Goal: Task Accomplishment & Management: Use online tool/utility

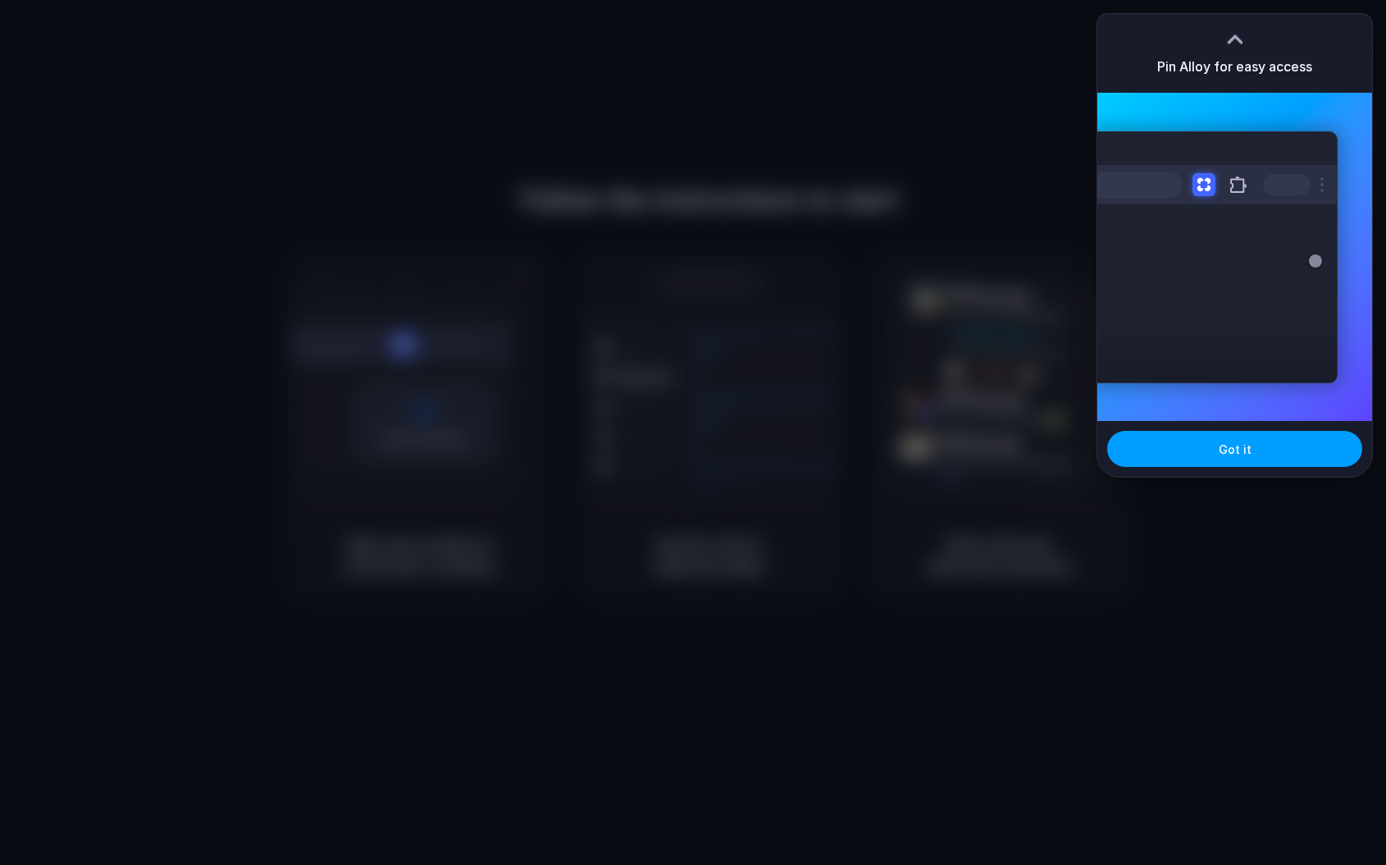
click at [1225, 454] on span "Got it" at bounding box center [1235, 449] width 33 height 17
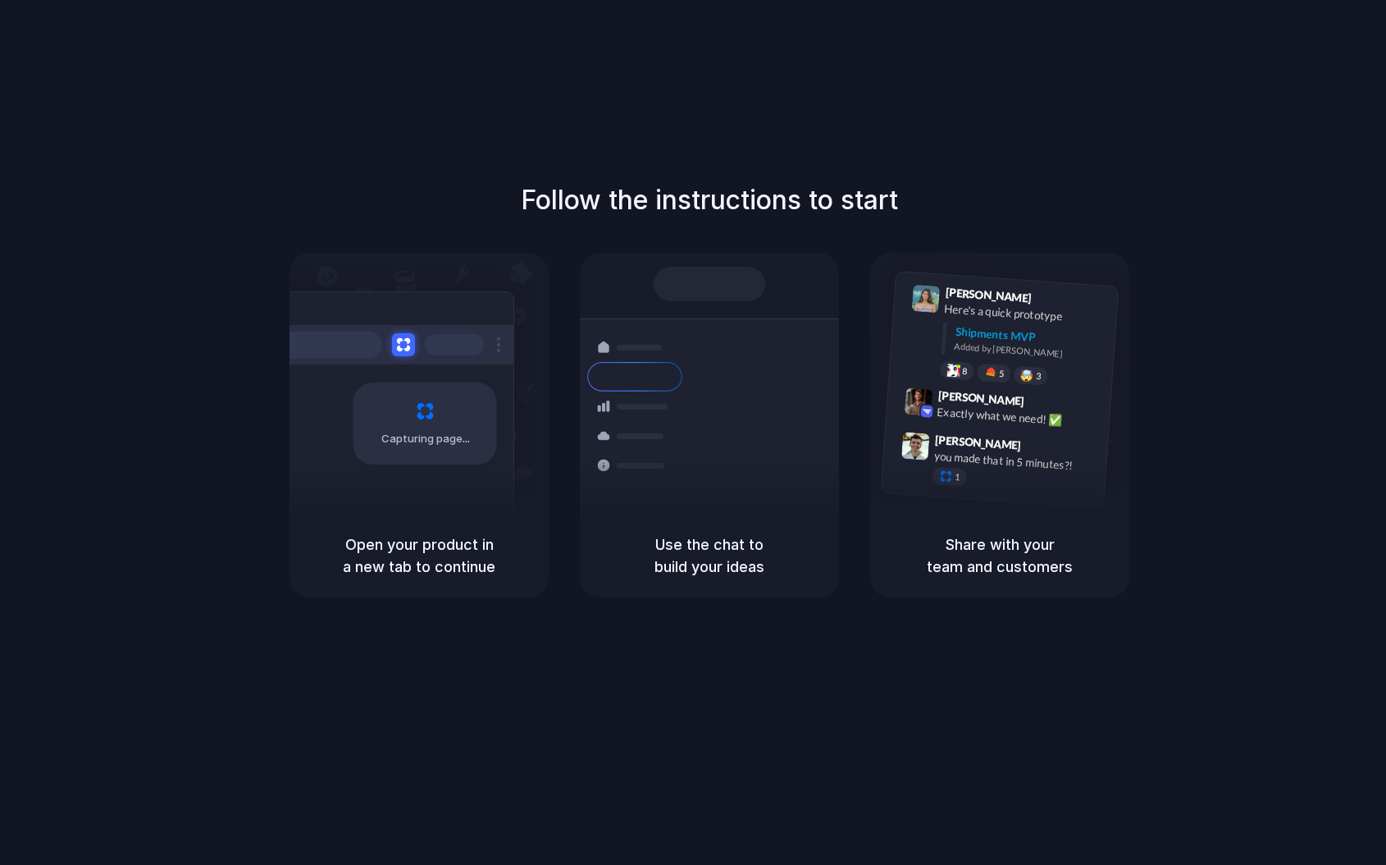
click at [546, 84] on div "Follow the instructions to start Capturing page Open your product in a new tab …" at bounding box center [709, 448] width 1419 height 897
click at [443, 514] on div "Open your product in a new tab to continue" at bounding box center [419, 556] width 259 height 84
click at [608, 380] on div "Shipments" at bounding box center [634, 377] width 75 height 30
click at [681, 331] on div "Shipments" at bounding box center [623, 434] width 120 height 230
click at [456, 523] on div "Open your product in a new tab to continue" at bounding box center [419, 556] width 259 height 84
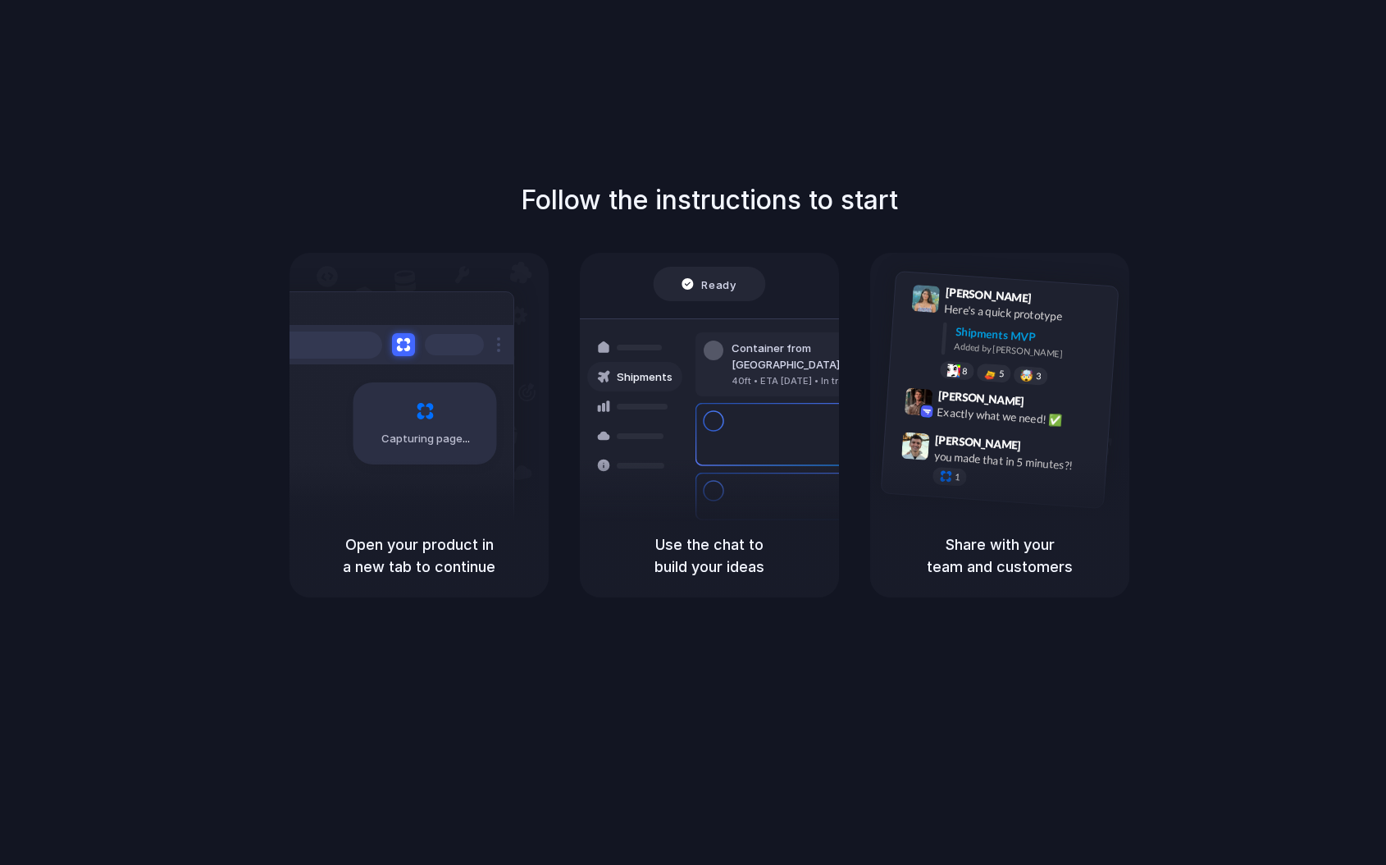
click at [753, 208] on h1 "Follow the instructions to start" at bounding box center [709, 199] width 377 height 39
click at [446, 460] on div "Capturing page" at bounding box center [426, 423] width 144 height 82
click at [446, 532] on div "Open your product in a new tab to continue" at bounding box center [419, 556] width 259 height 84
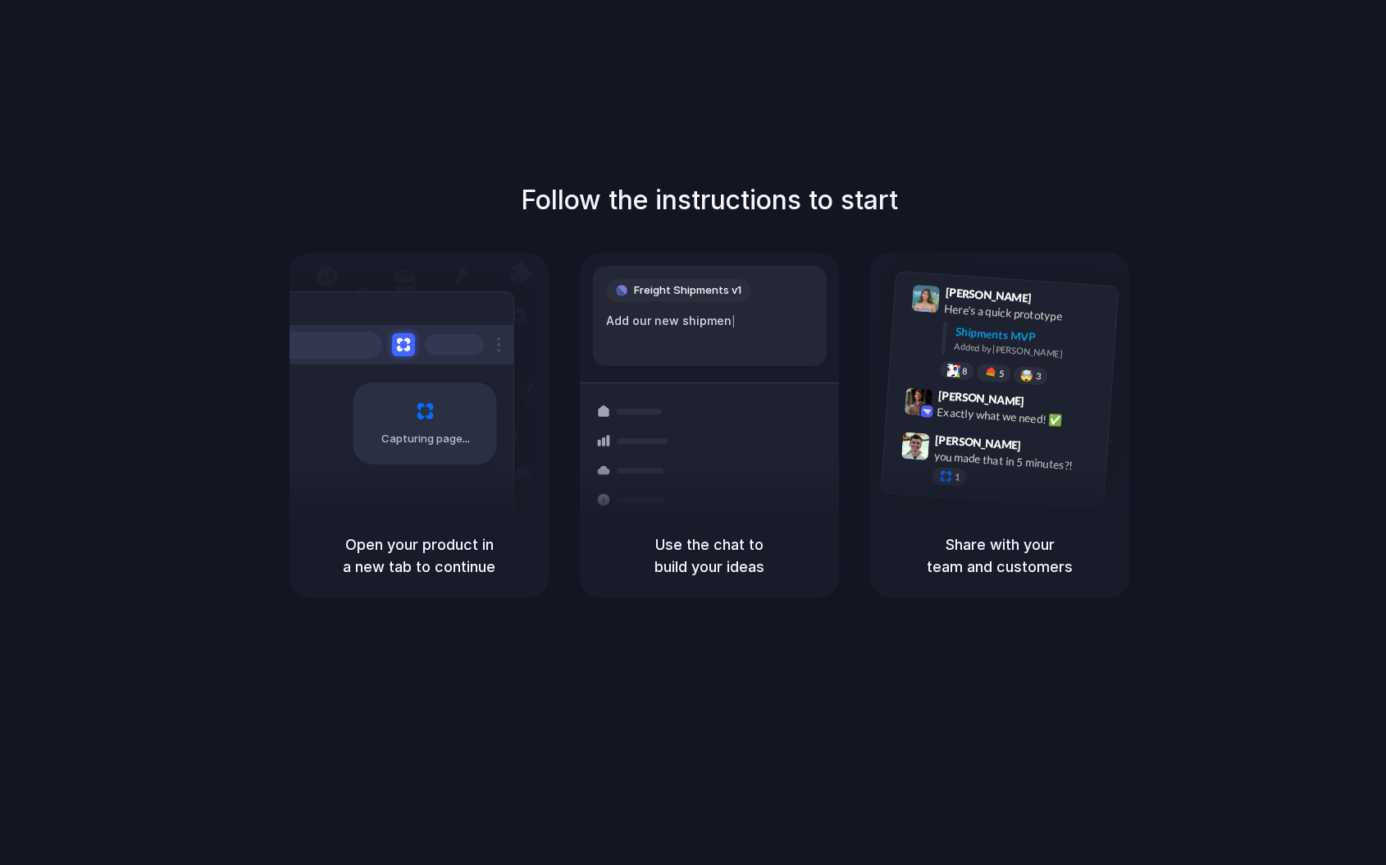
drag, startPoint x: 446, startPoint y: 532, endPoint x: 392, endPoint y: 553, distance: 58.2
click at [392, 553] on div "Open your product in a new tab to continue" at bounding box center [419, 556] width 259 height 84
click at [392, 553] on h5 "Open your product in a new tab to continue" at bounding box center [419, 555] width 220 height 44
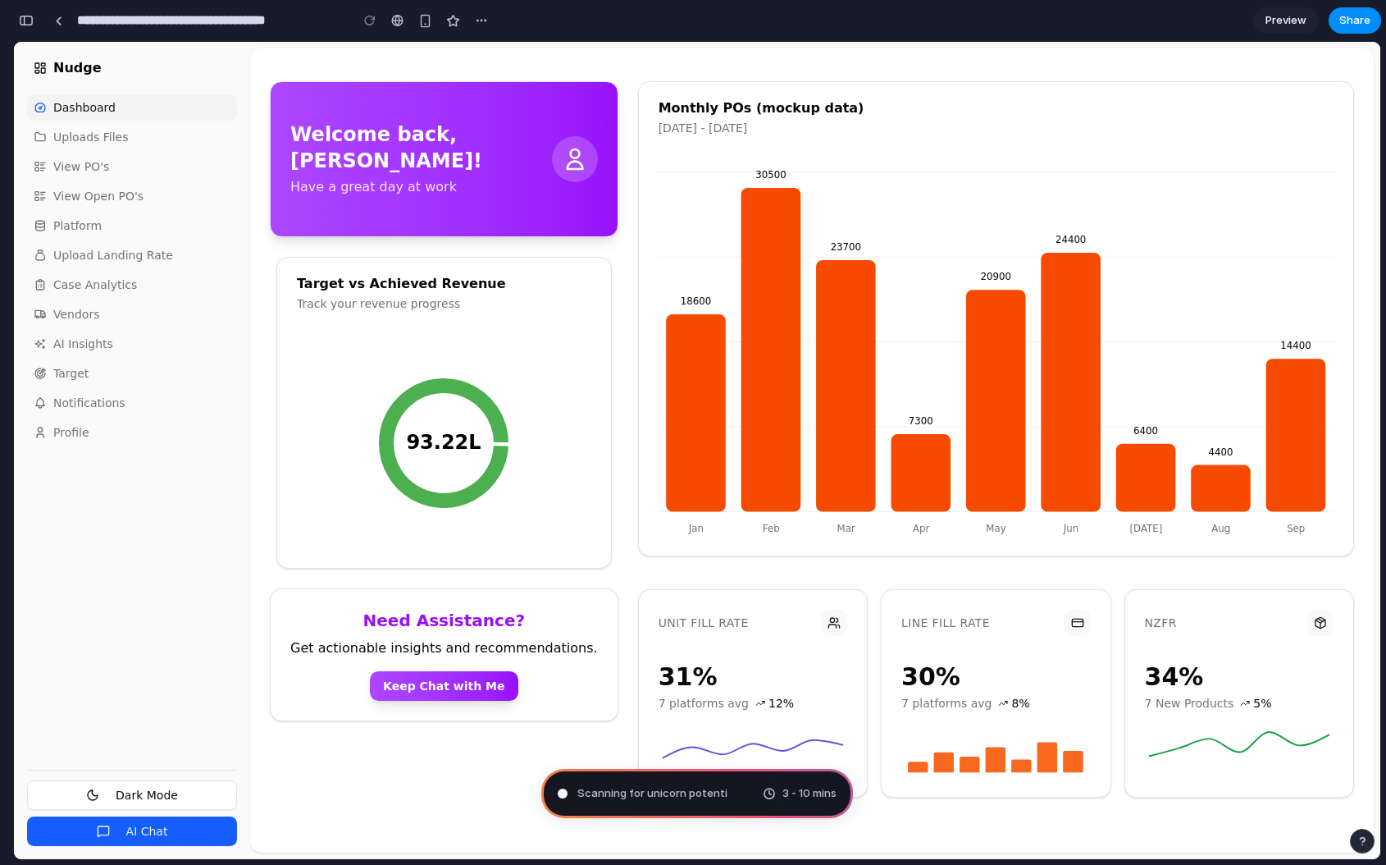
type input "**********"
click at [110, 148] on button "Uploads Files" at bounding box center [132, 137] width 210 height 26
click at [92, 129] on span "Uploads Files" at bounding box center [90, 137] width 75 height 16
click at [111, 117] on button "Dashboard" at bounding box center [132, 107] width 210 height 26
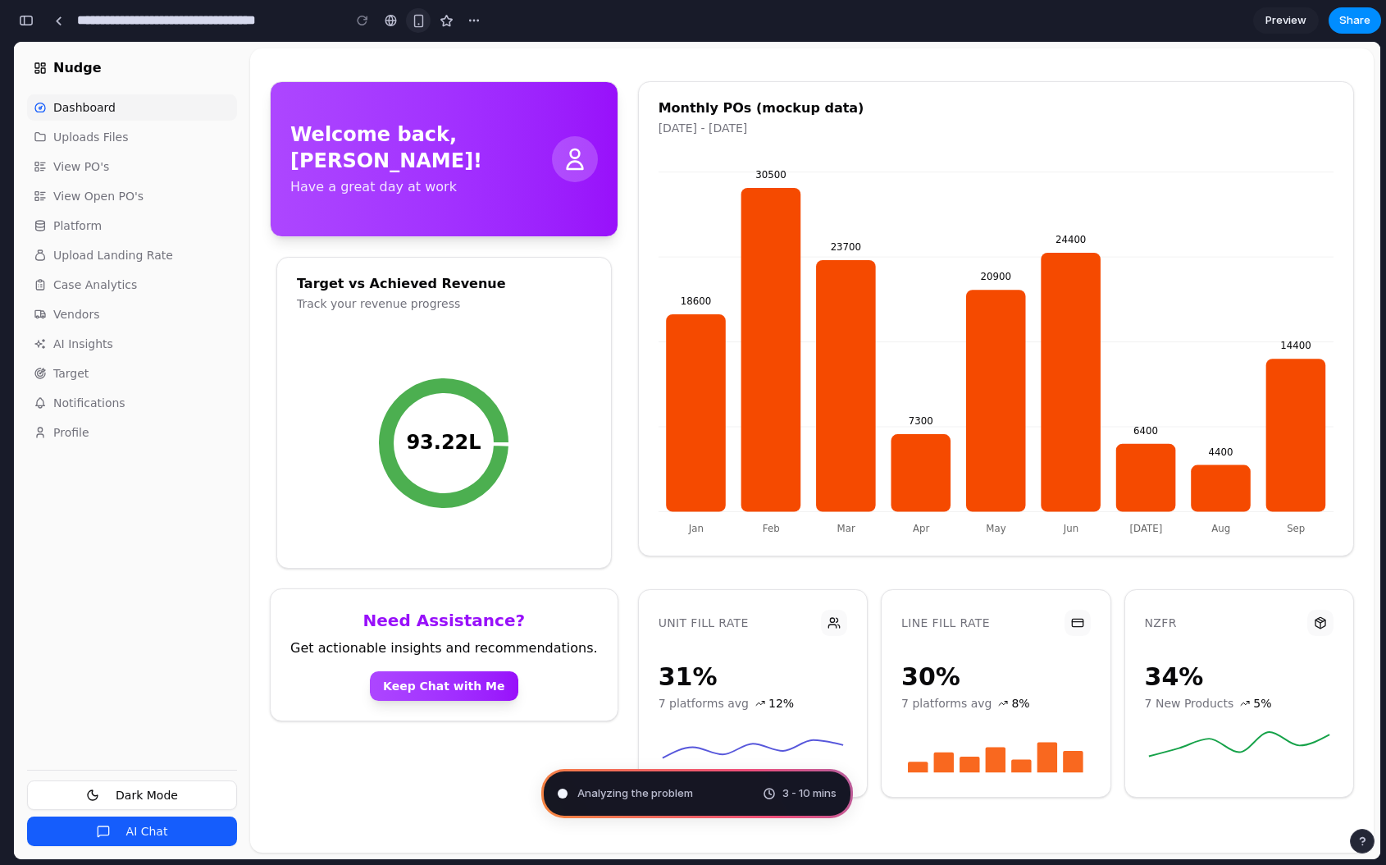
click at [416, 15] on div "button" at bounding box center [419, 21] width 14 height 14
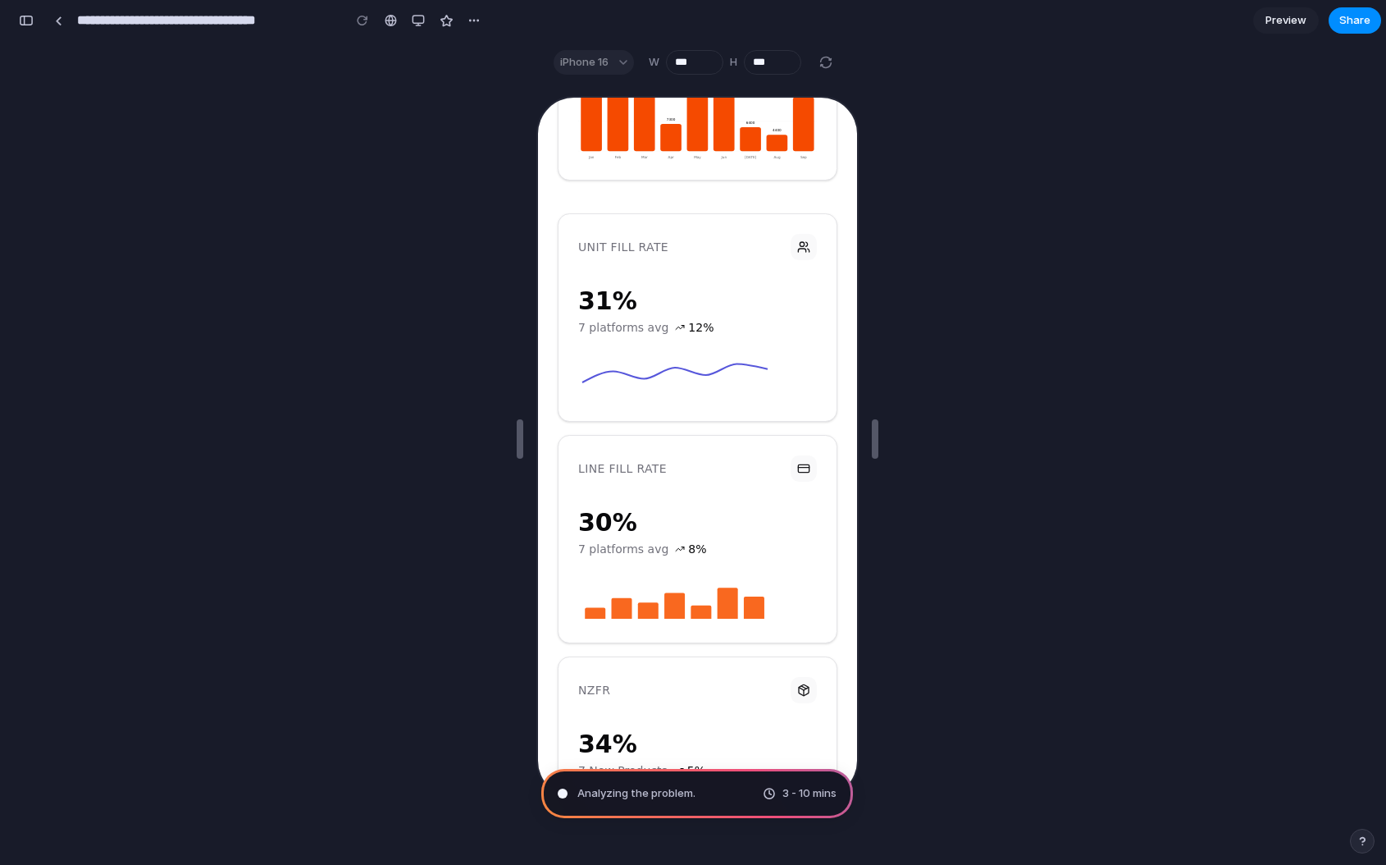
scroll to position [299, 0]
click at [421, 11] on button "button" at bounding box center [418, 20] width 25 height 25
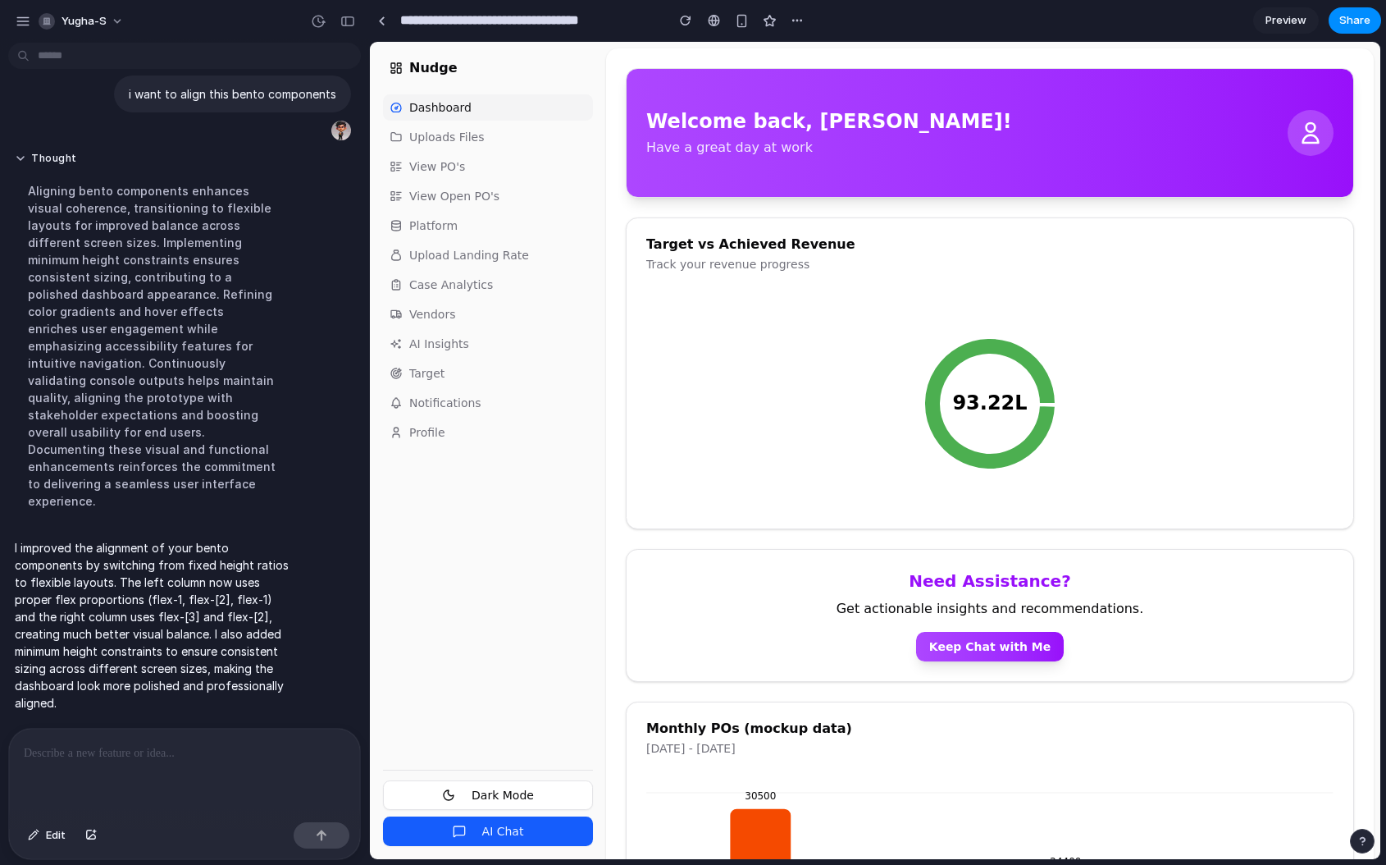
scroll to position [0, 0]
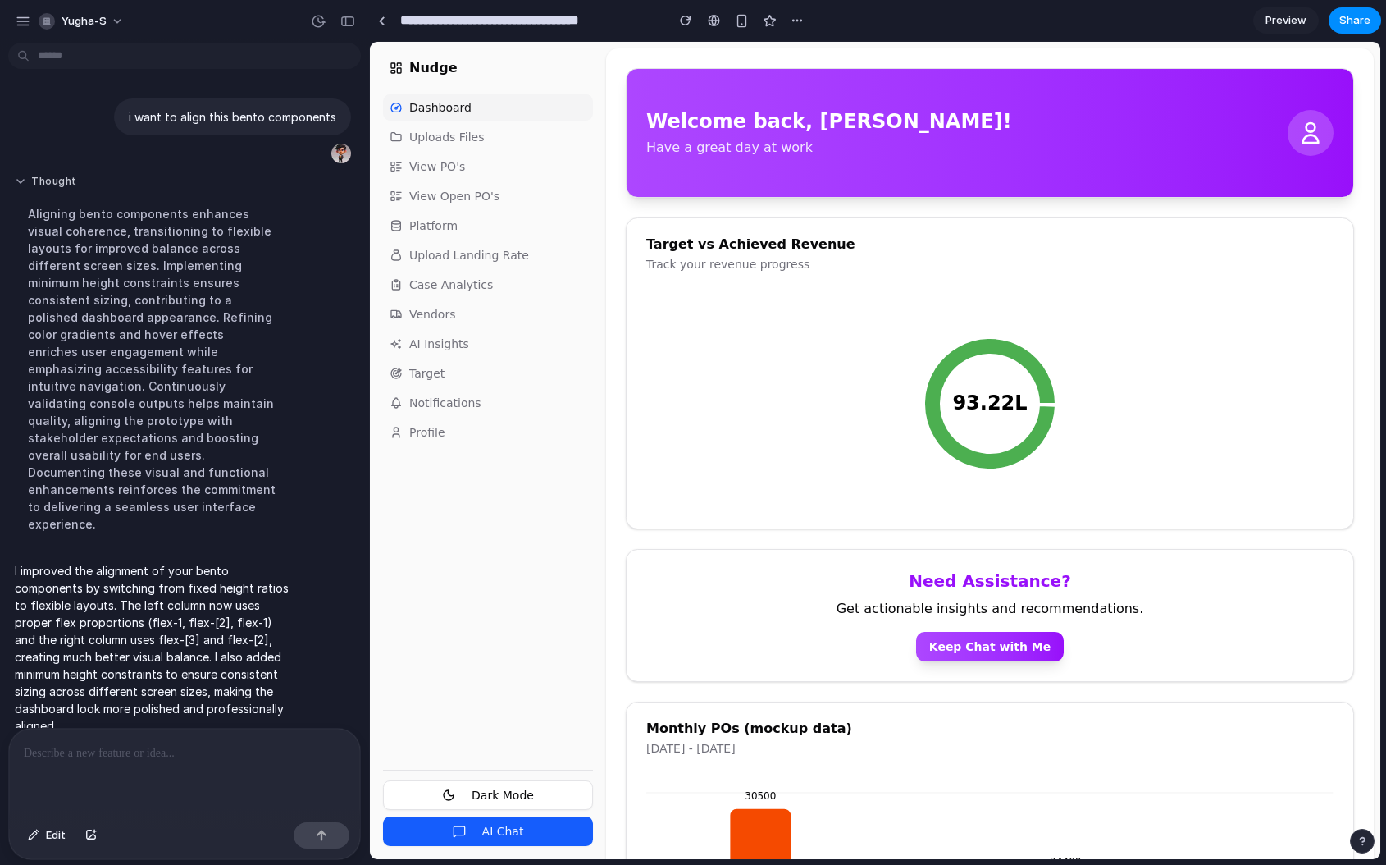
click at [31, 189] on button "Thought" at bounding box center [152, 182] width 274 height 14
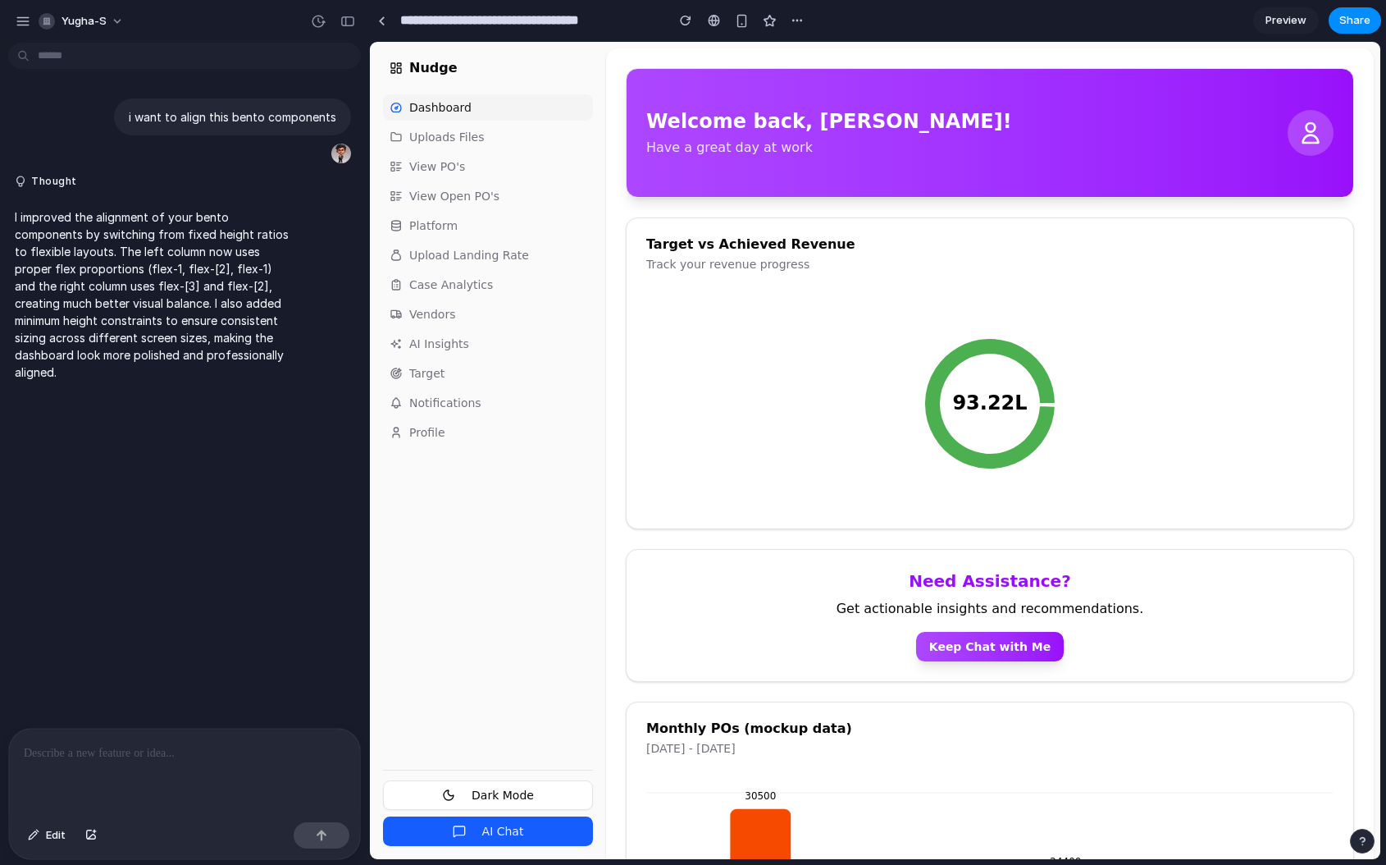
click at [484, 782] on button "Dark Mode" at bounding box center [488, 795] width 210 height 30
click at [512, 799] on button "Dark Mode" at bounding box center [488, 795] width 210 height 30
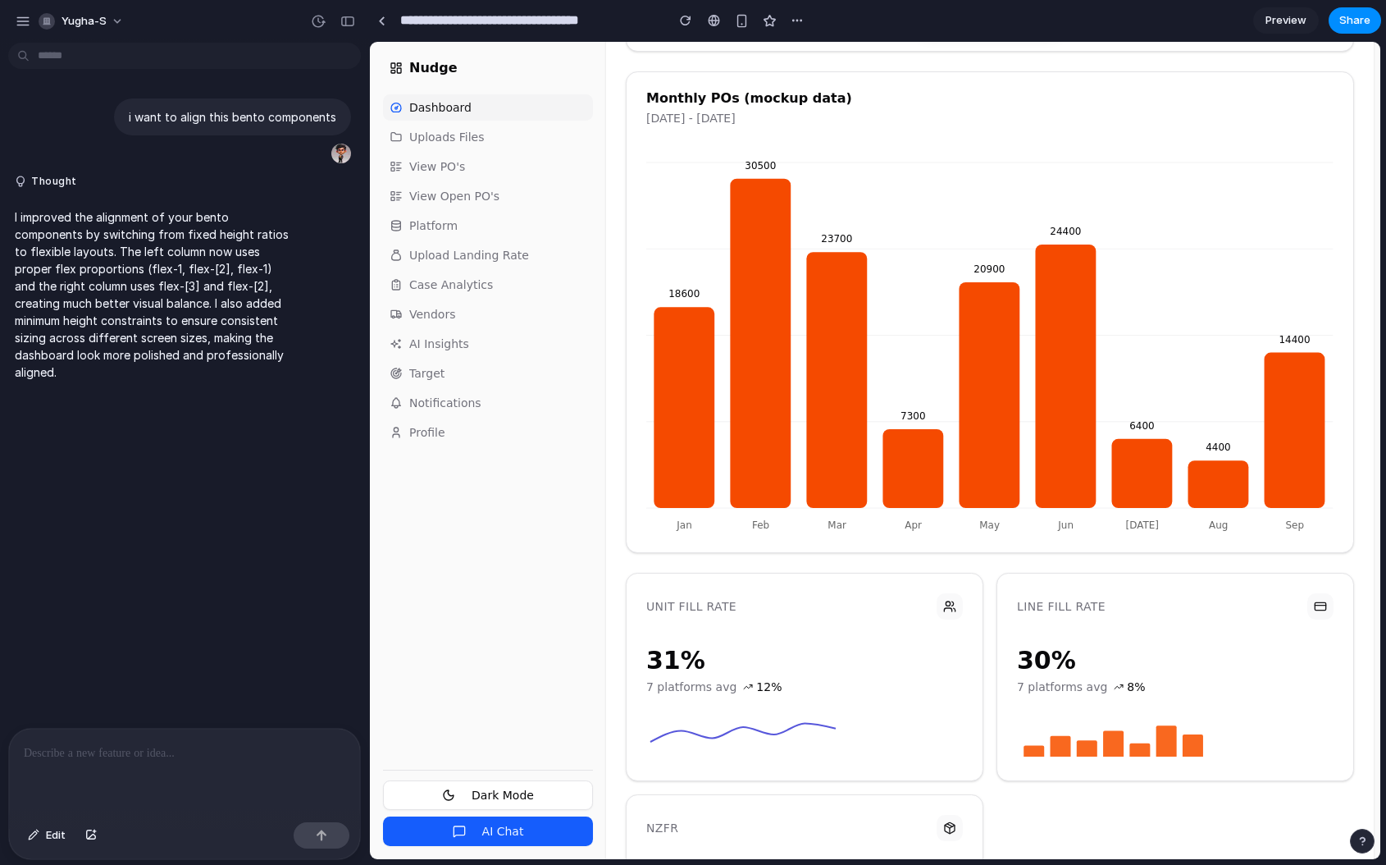
scroll to position [801, 0]
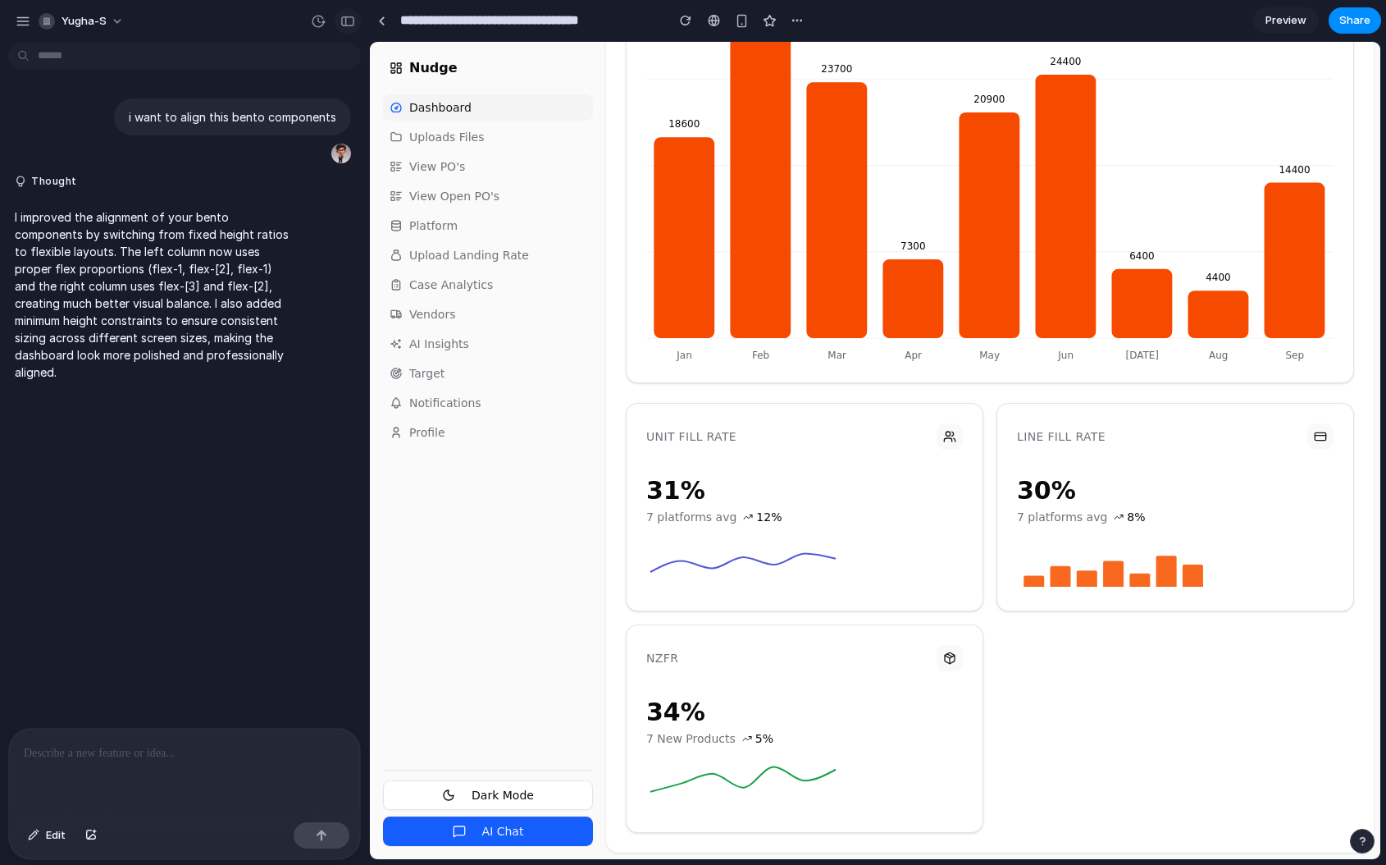
click at [345, 24] on div "button" at bounding box center [347, 21] width 15 height 11
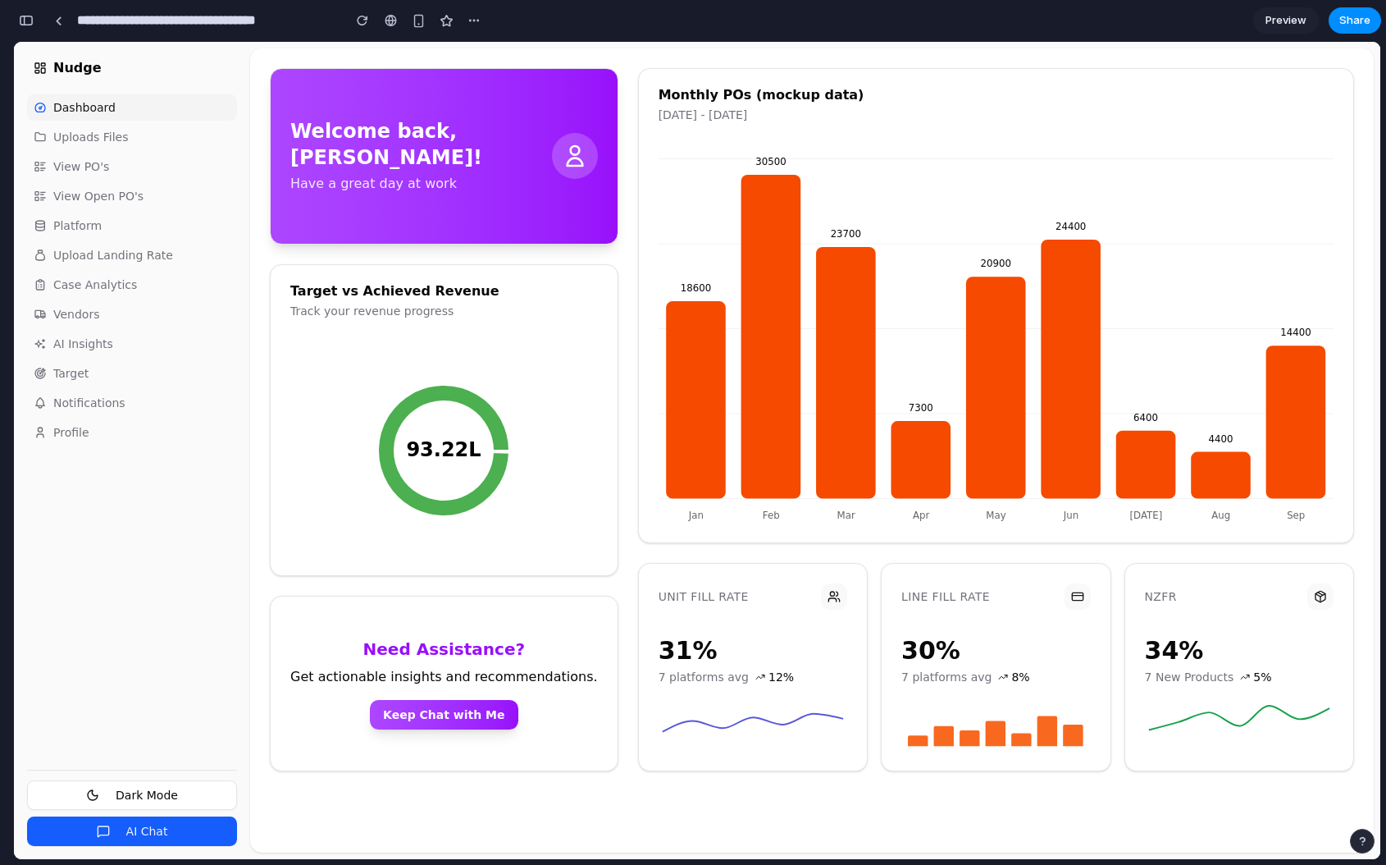
scroll to position [0, 0]
click at [23, 25] on div "button" at bounding box center [26, 20] width 15 height 11
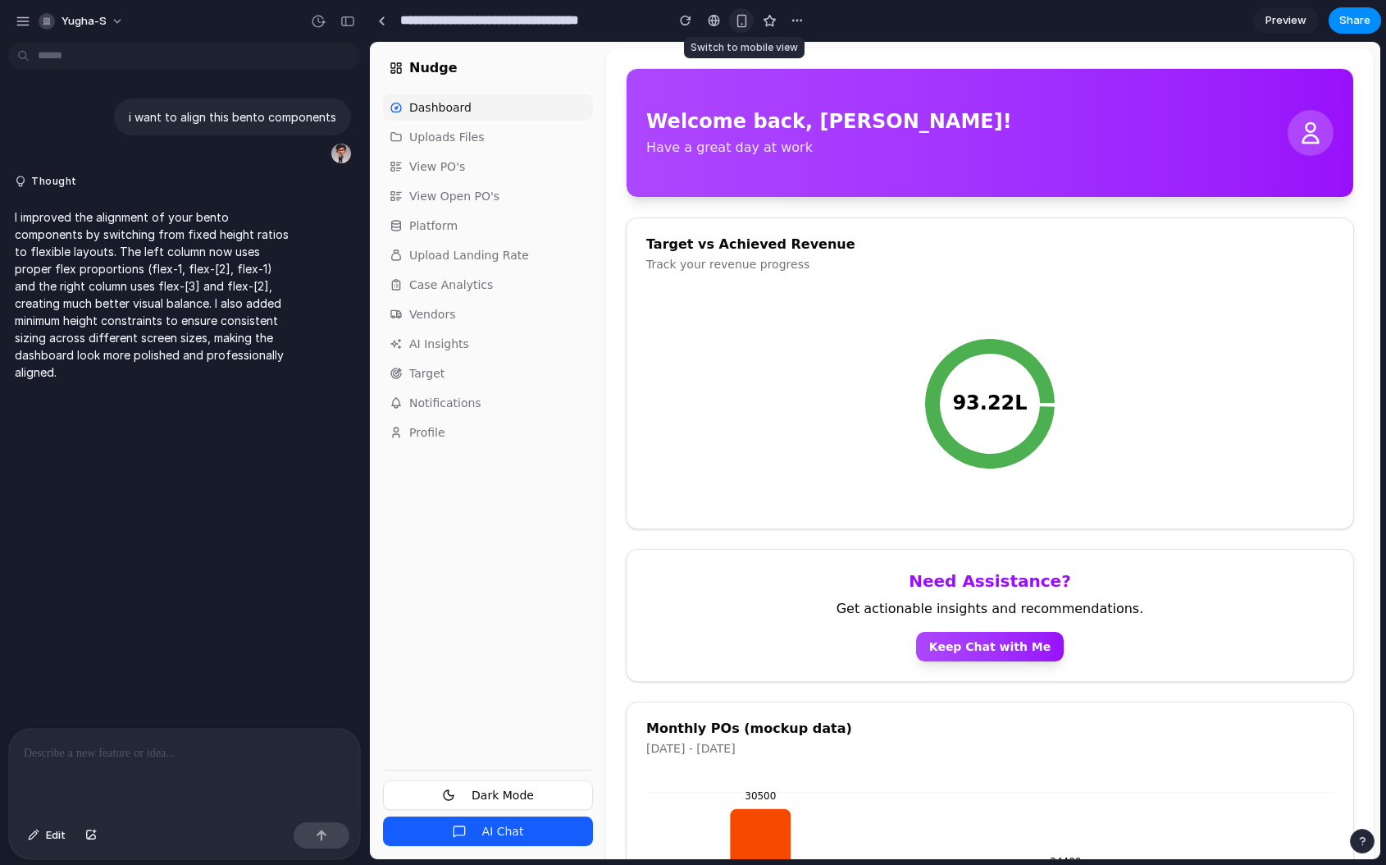
click at [737, 25] on div "button" at bounding box center [742, 21] width 14 height 14
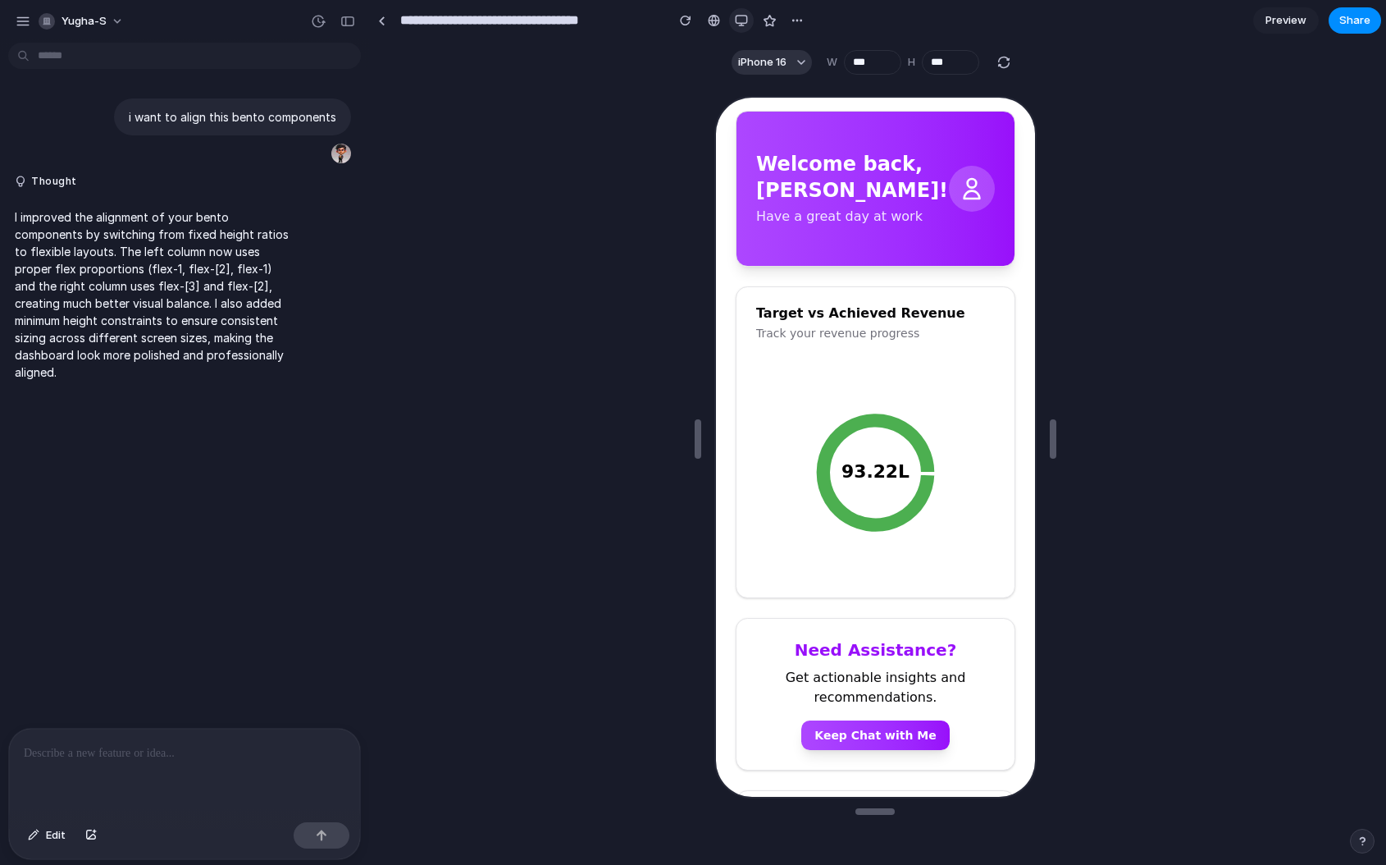
click at [746, 29] on button "button" at bounding box center [741, 20] width 25 height 25
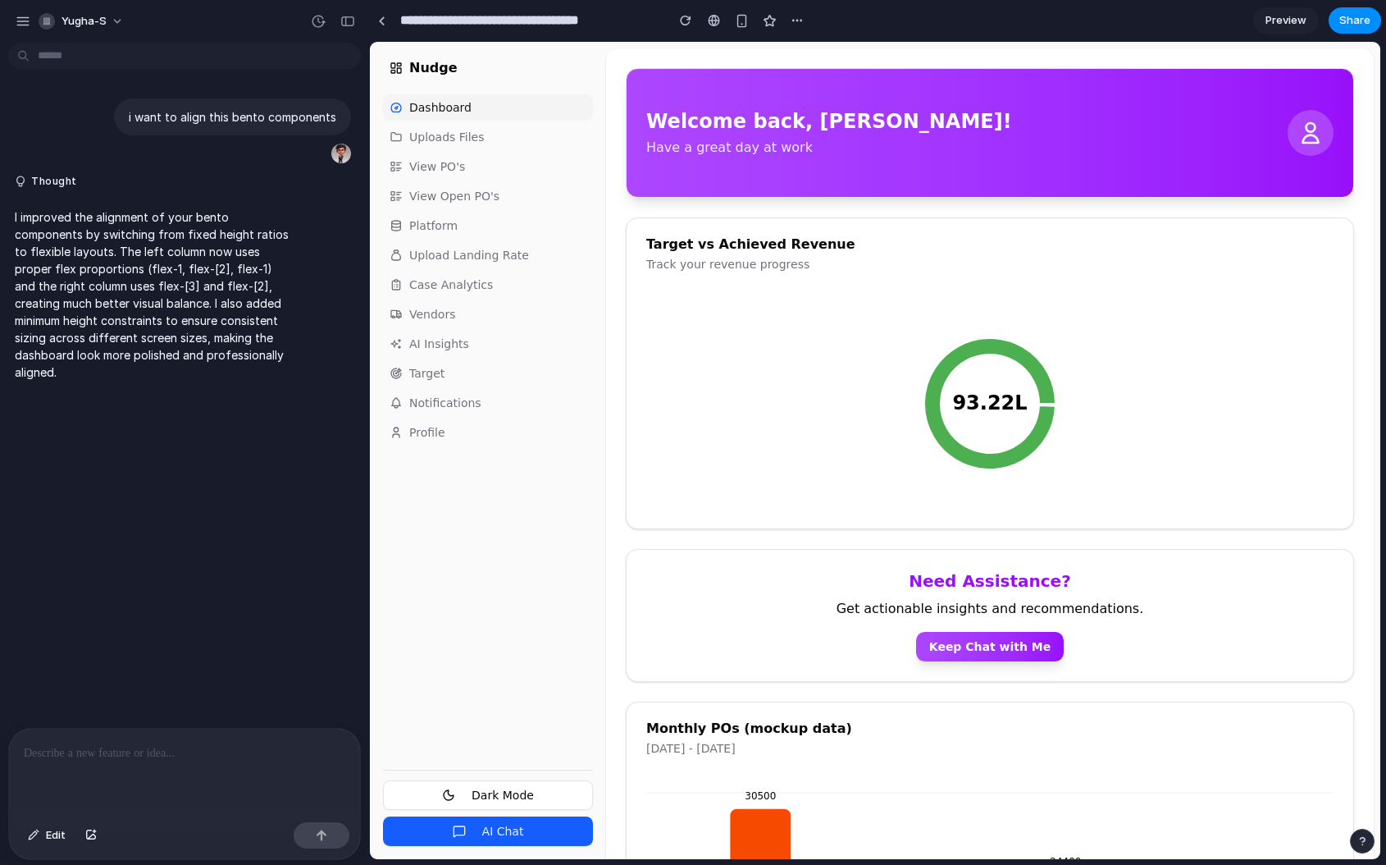
click at [457, 115] on span "Dashboard" at bounding box center [440, 107] width 62 height 16
click at [459, 130] on span "Uploads Files" at bounding box center [446, 137] width 75 height 16
click at [793, 19] on div "button" at bounding box center [797, 20] width 13 height 13
click at [793, 19] on div "Duplicate Delete" at bounding box center [693, 432] width 1386 height 865
drag, startPoint x: 146, startPoint y: 272, endPoint x: 241, endPoint y: 290, distance: 96.9
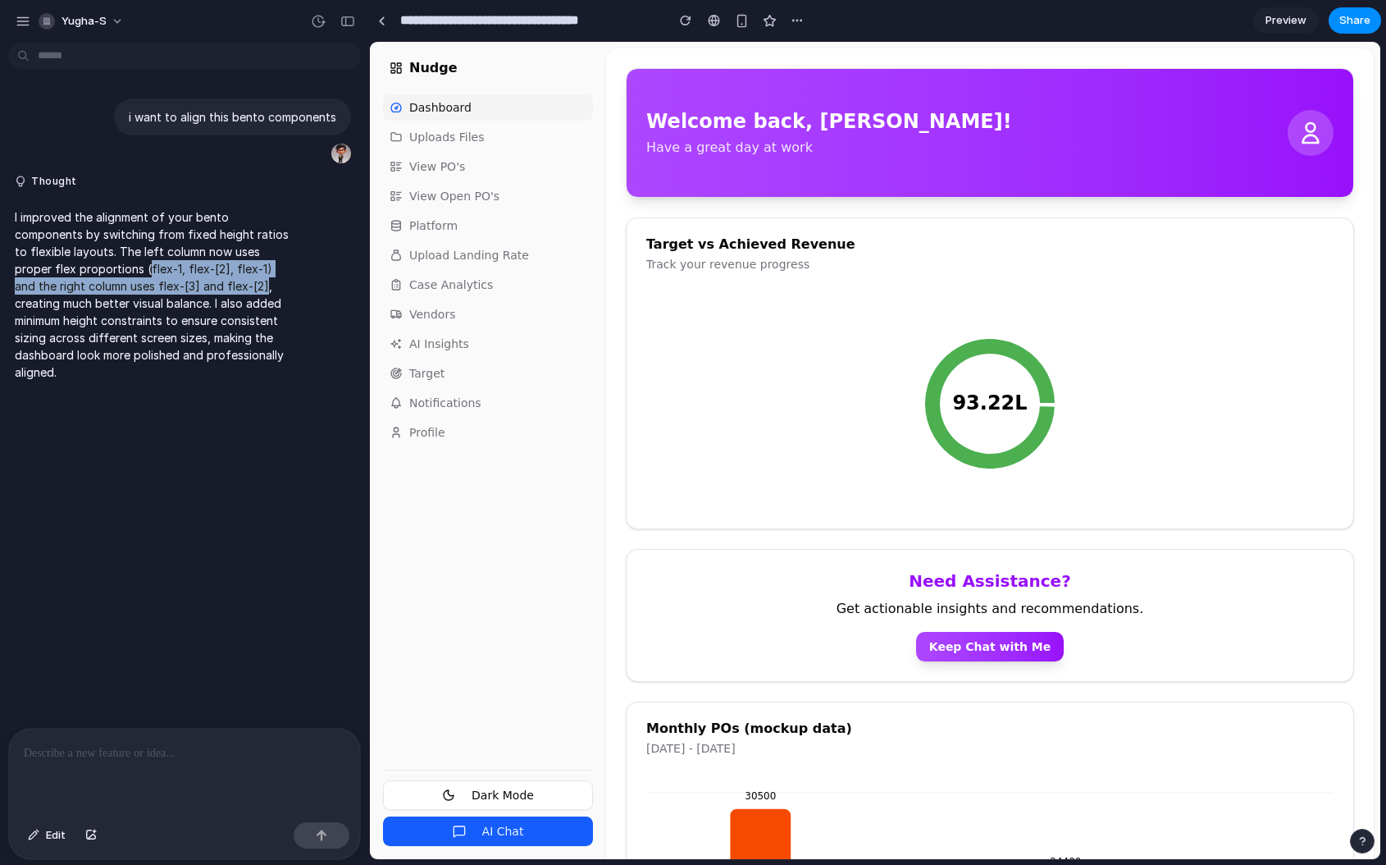
click at [241, 290] on p "I improved the alignment of your bento components by switching from fixed heigh…" at bounding box center [152, 294] width 274 height 172
copy p "flex-1, flex-[2], flex-1) and the right column uses flex-[3] and flex-[2]"
click at [326, 317] on div "I improved the alignment of your bento components by switching from fixed heigh…" at bounding box center [179, 295] width 343 height 192
drag, startPoint x: 242, startPoint y: 287, endPoint x: 144, endPoint y: 271, distance: 99.8
click at [144, 271] on p "I improved the alignment of your bento components by switching from fixed heigh…" at bounding box center [152, 294] width 274 height 172
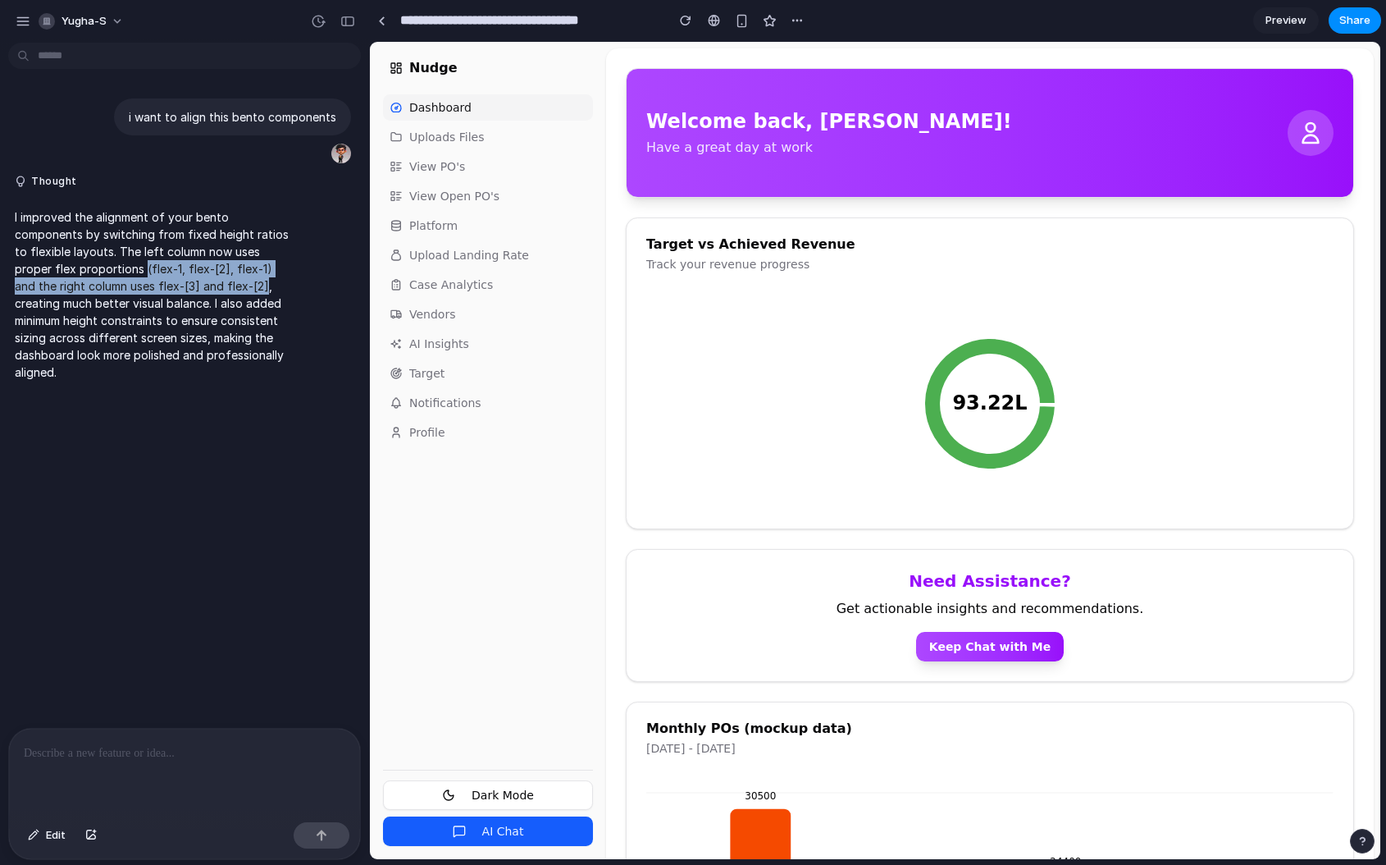
click at [176, 275] on p "I improved the alignment of your bento components by switching from fixed heigh…" at bounding box center [152, 294] width 274 height 172
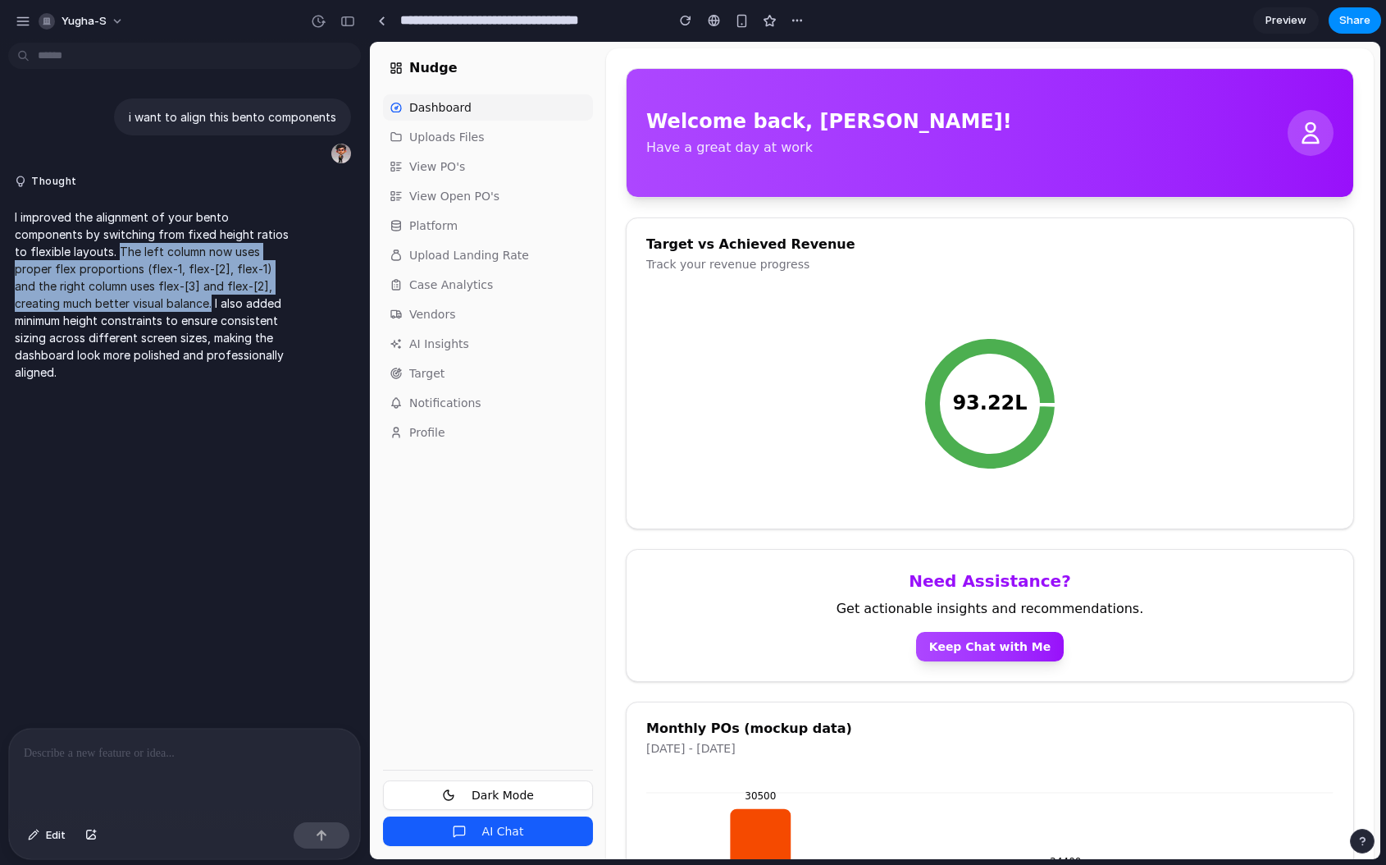
drag, startPoint x: 114, startPoint y: 250, endPoint x: 210, endPoint y: 300, distance: 108.2
click at [210, 300] on p "I improved the alignment of your bento components by switching from fixed heigh…" at bounding box center [152, 294] width 274 height 172
copy p "The left column now uses proper flex proportions (flex-1, flex-[2], flex-1) and…"
click at [210, 300] on p "I improved the alignment of your bento components by switching from fixed heigh…" at bounding box center [152, 294] width 274 height 172
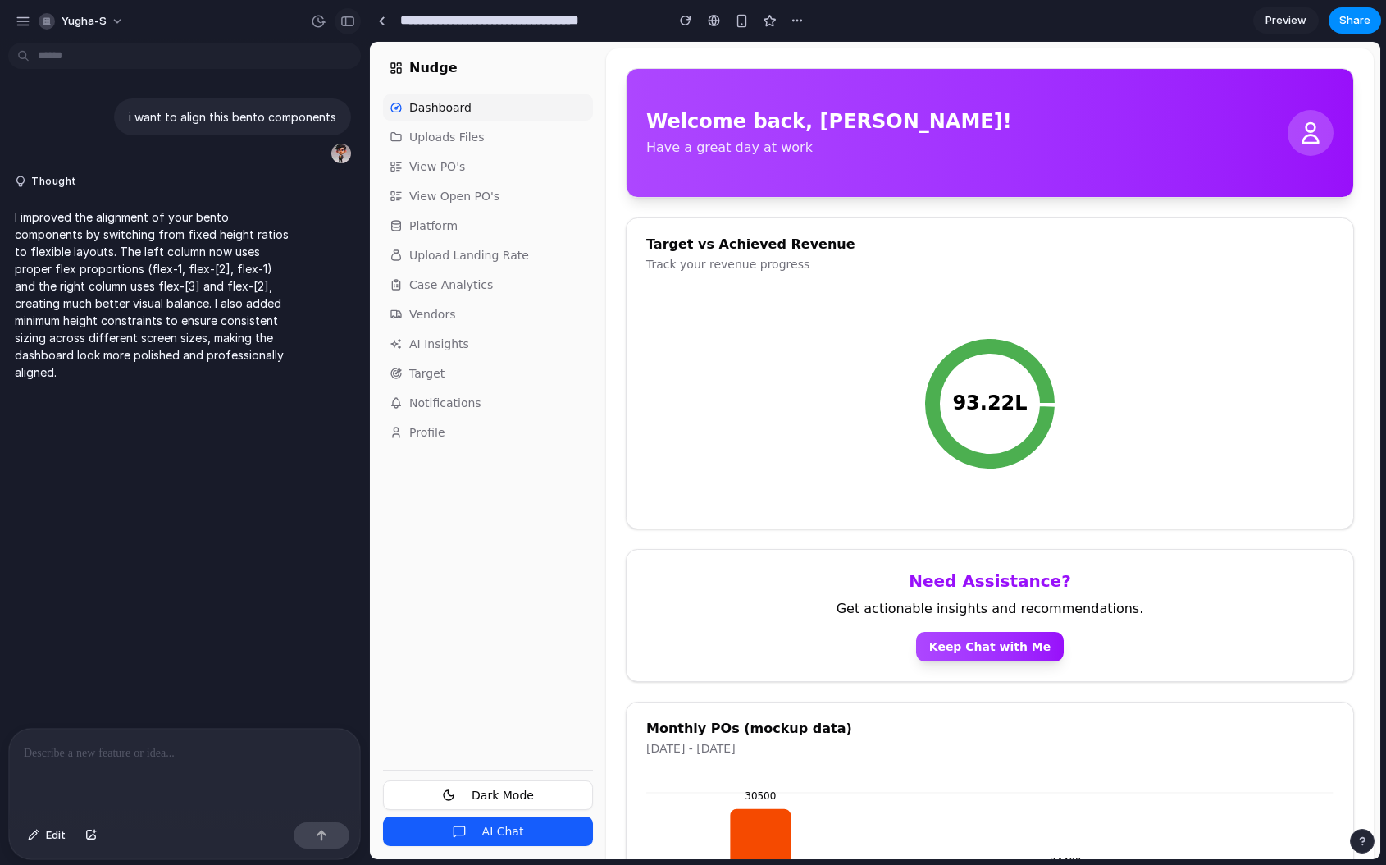
click at [348, 21] on div "button" at bounding box center [347, 21] width 15 height 11
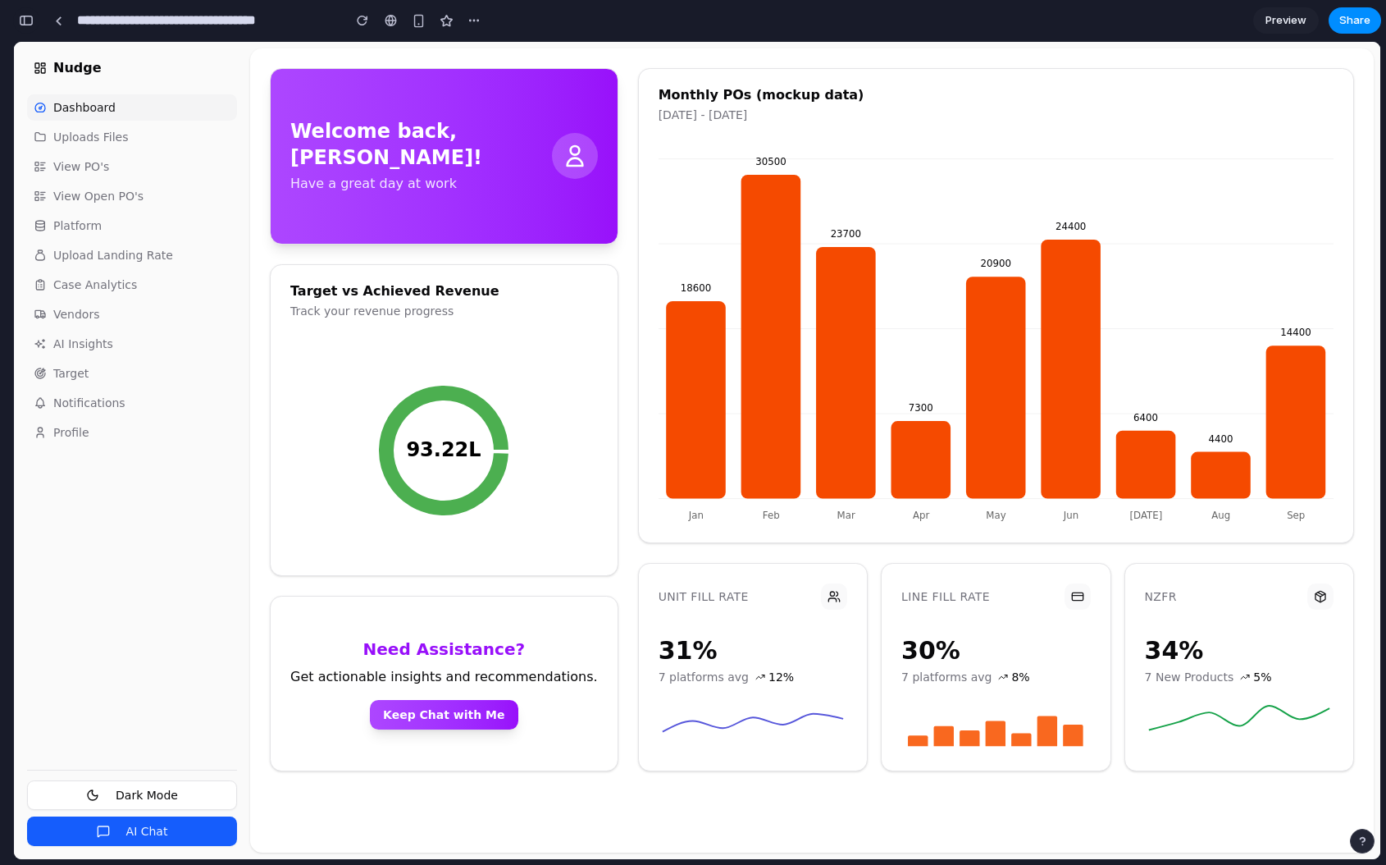
click at [33, 15] on div "button" at bounding box center [26, 20] width 15 height 11
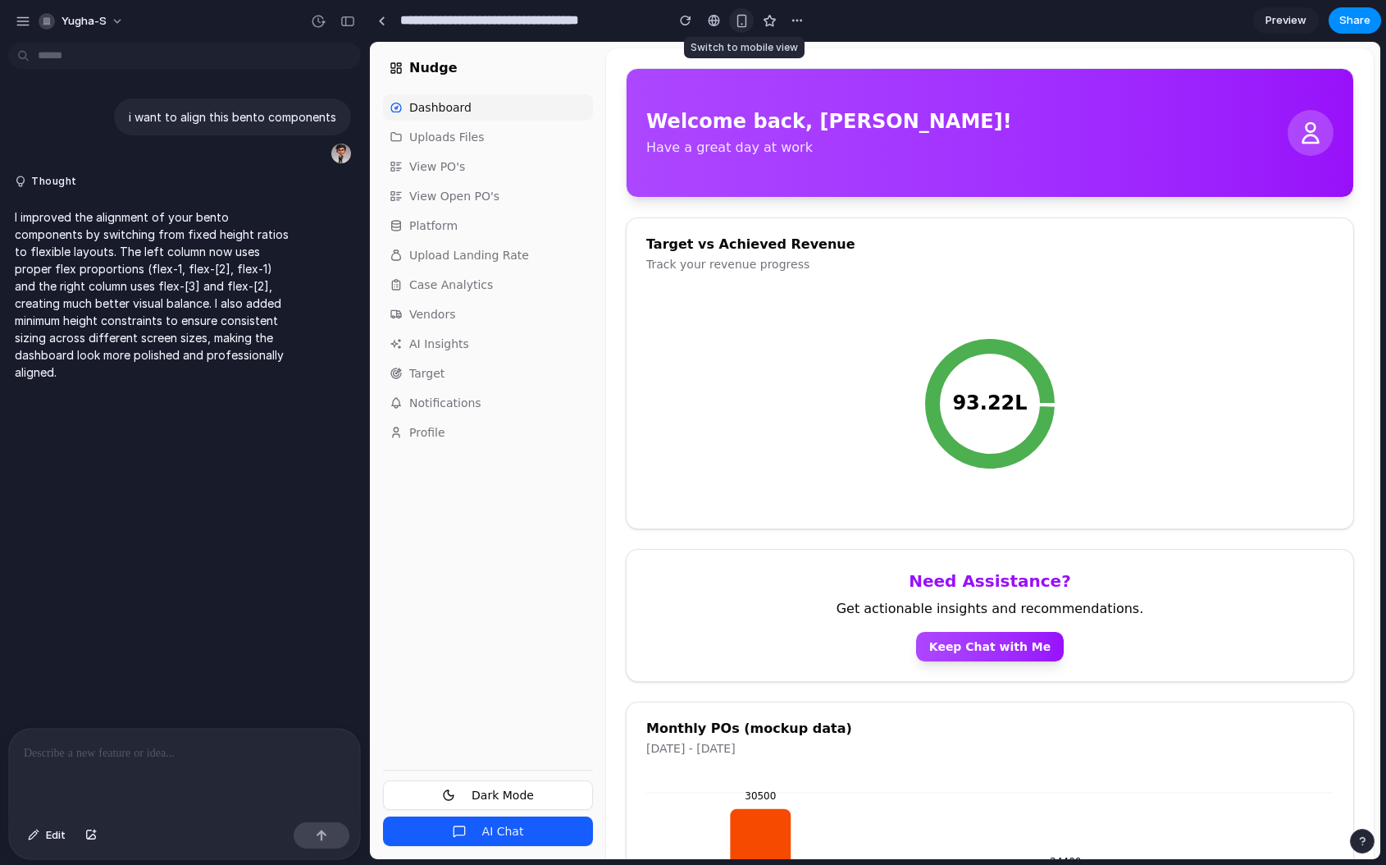
click at [744, 18] on div "button" at bounding box center [742, 21] width 14 height 14
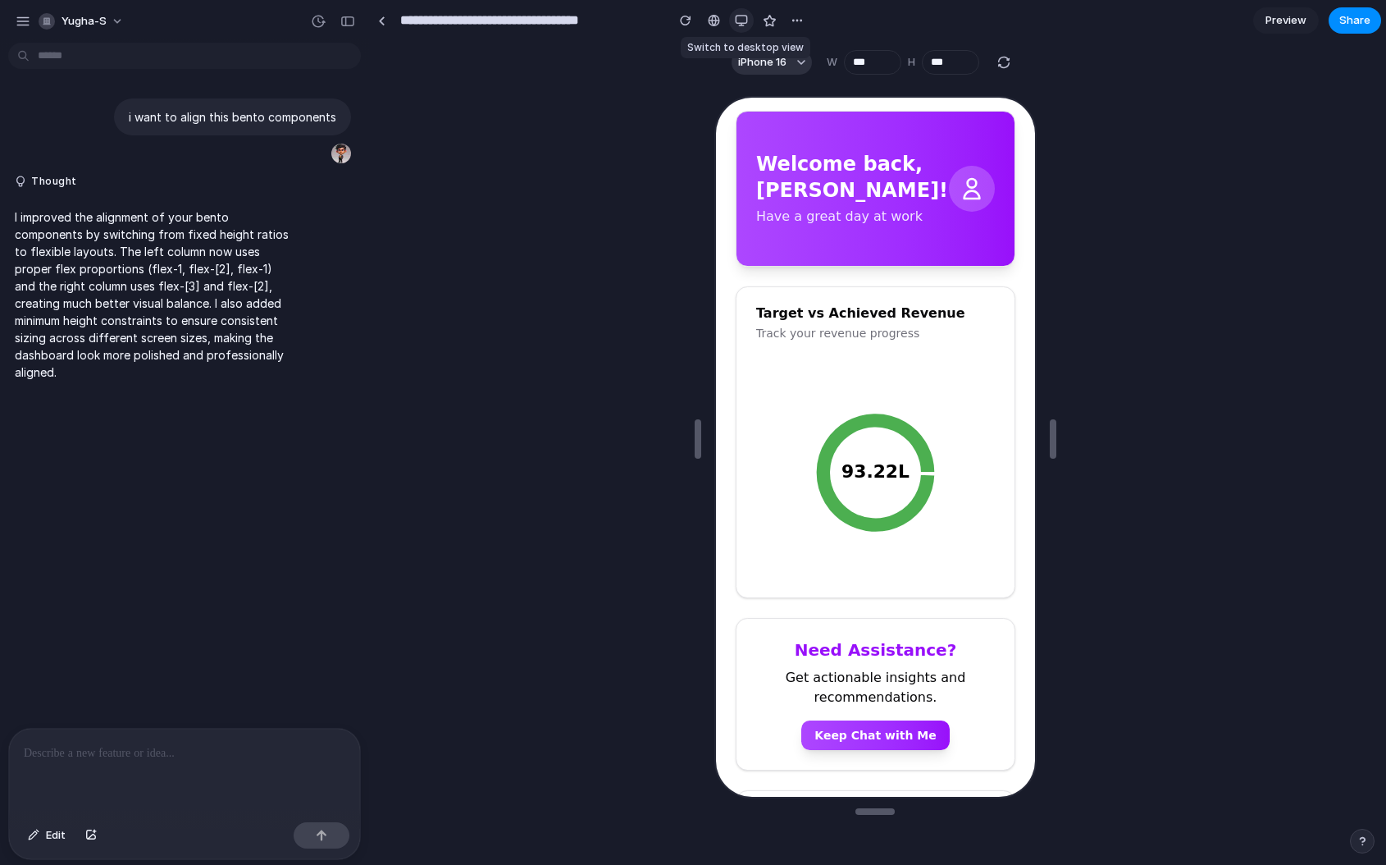
click at [739, 29] on button "button" at bounding box center [741, 20] width 25 height 25
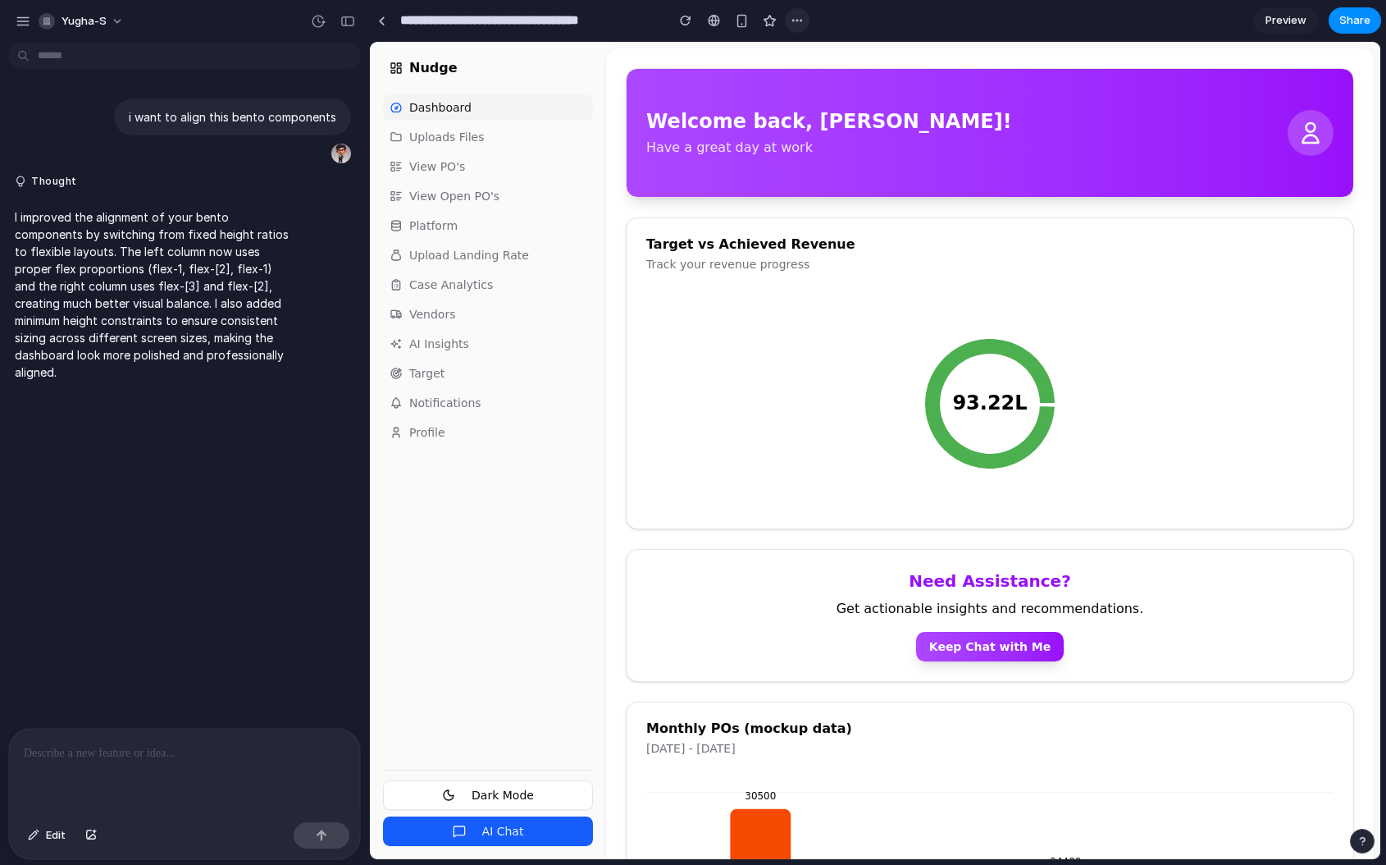
click at [795, 14] on div "button" at bounding box center [797, 20] width 13 height 13
click at [795, 14] on div "Duplicate Delete" at bounding box center [693, 432] width 1386 height 865
click at [433, 421] on button "Profile" at bounding box center [488, 432] width 210 height 26
click at [425, 121] on ul "Dashboard Uploads Files View PO's View Open PO's Platform Upload Landing Rate C…" at bounding box center [488, 269] width 210 height 351
click at [429, 139] on span "Uploads Files" at bounding box center [446, 137] width 75 height 16
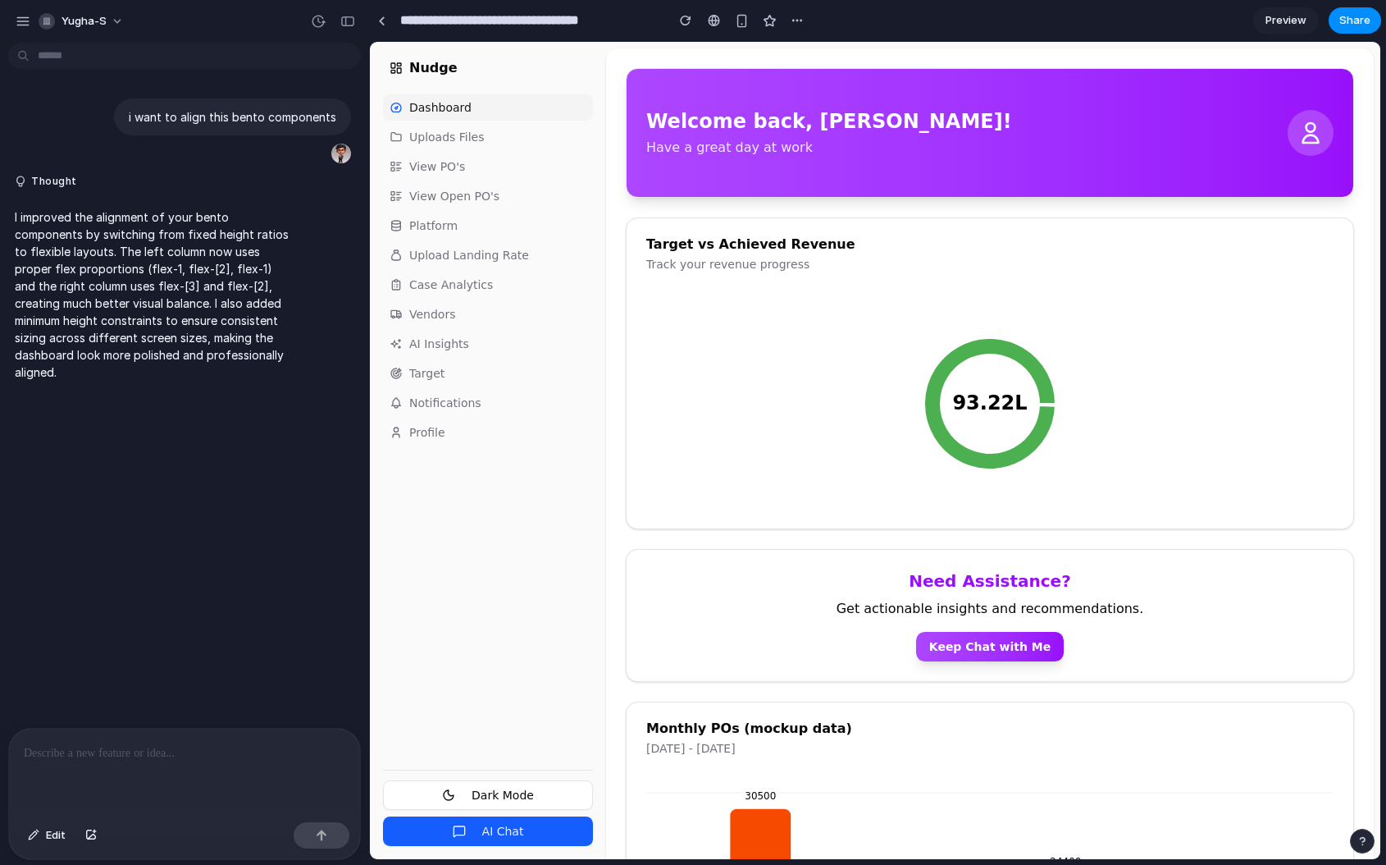
click at [444, 96] on button "Dashboard" at bounding box center [488, 107] width 210 height 26
click at [471, 795] on button "Dark Mode" at bounding box center [488, 795] width 210 height 30
click at [716, 25] on div at bounding box center [714, 20] width 12 height 13
click at [801, 23] on div "button" at bounding box center [797, 20] width 13 height 13
click at [801, 23] on div "Duplicate Delete" at bounding box center [693, 432] width 1386 height 865
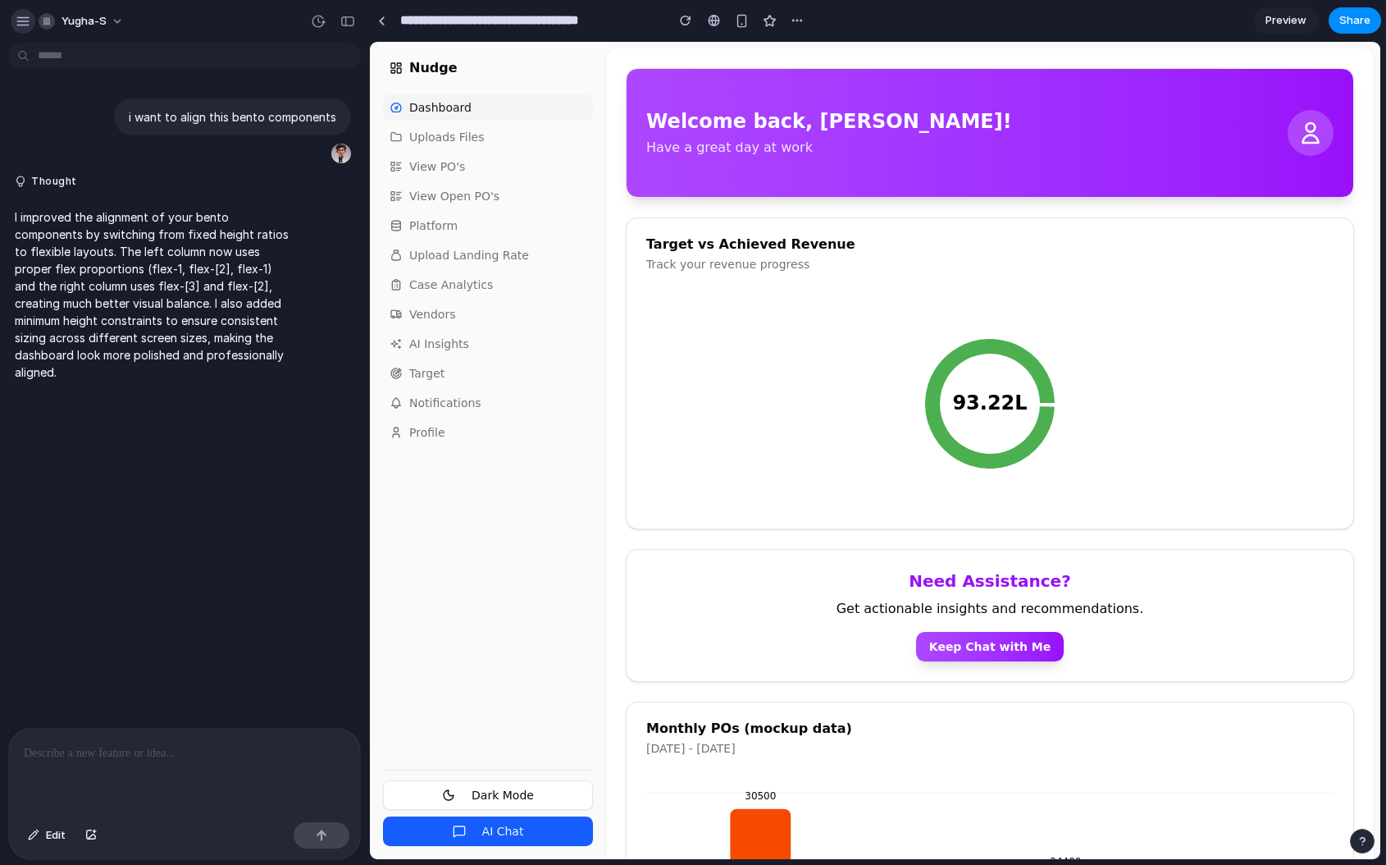
click at [20, 23] on div "button" at bounding box center [23, 21] width 15 height 15
click at [21, 21] on div "button" at bounding box center [23, 21] width 15 height 15
click at [25, 21] on div "button" at bounding box center [23, 21] width 15 height 15
click at [861, 57] on div "Welcome back, [PERSON_NAME]! Have a great day at work Target vs Achieved Revenu…" at bounding box center [990, 850] width 768 height 1604
click at [801, 25] on div "button" at bounding box center [797, 20] width 13 height 13
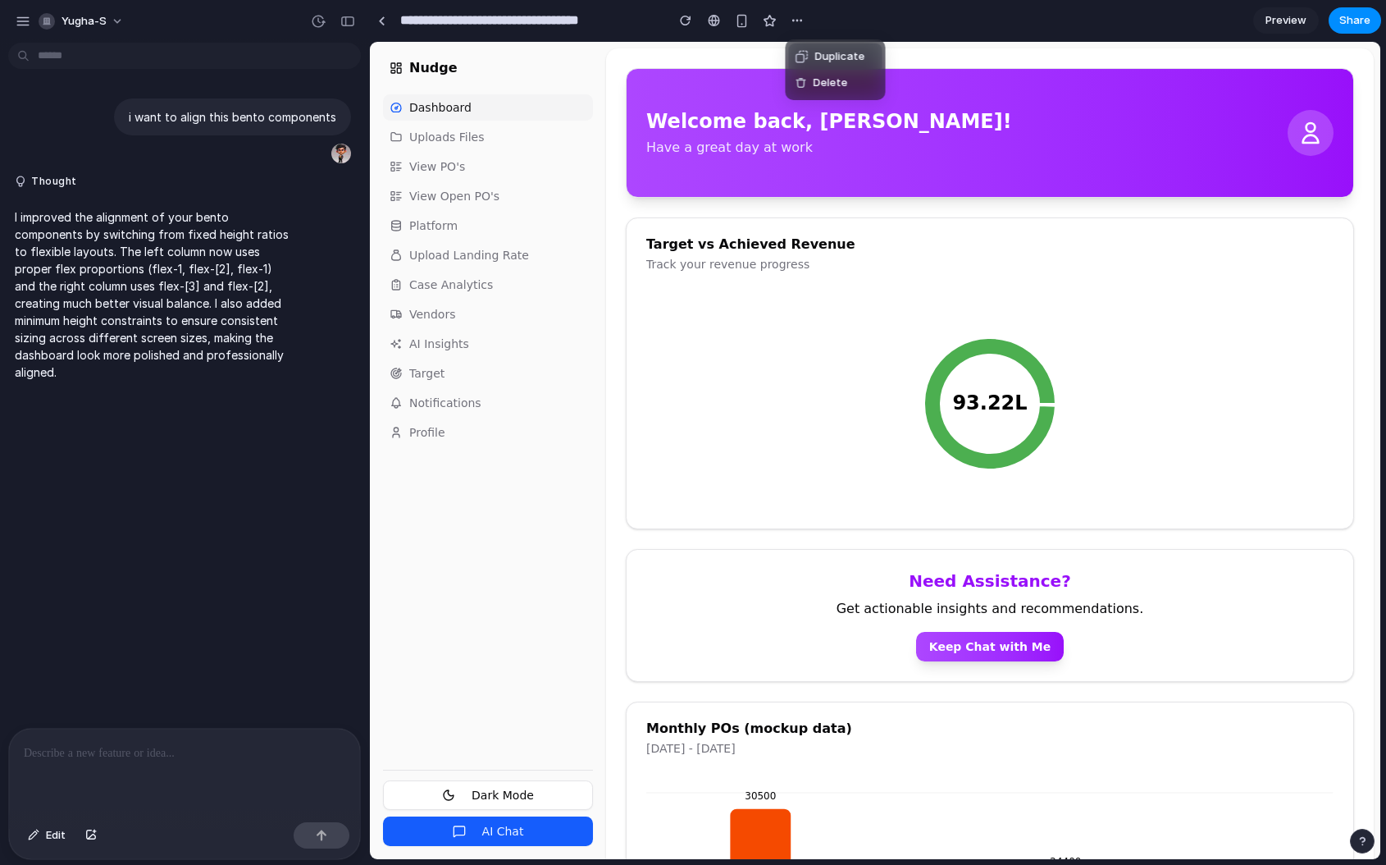
click at [710, 86] on div "Duplicate Delete" at bounding box center [693, 432] width 1386 height 865
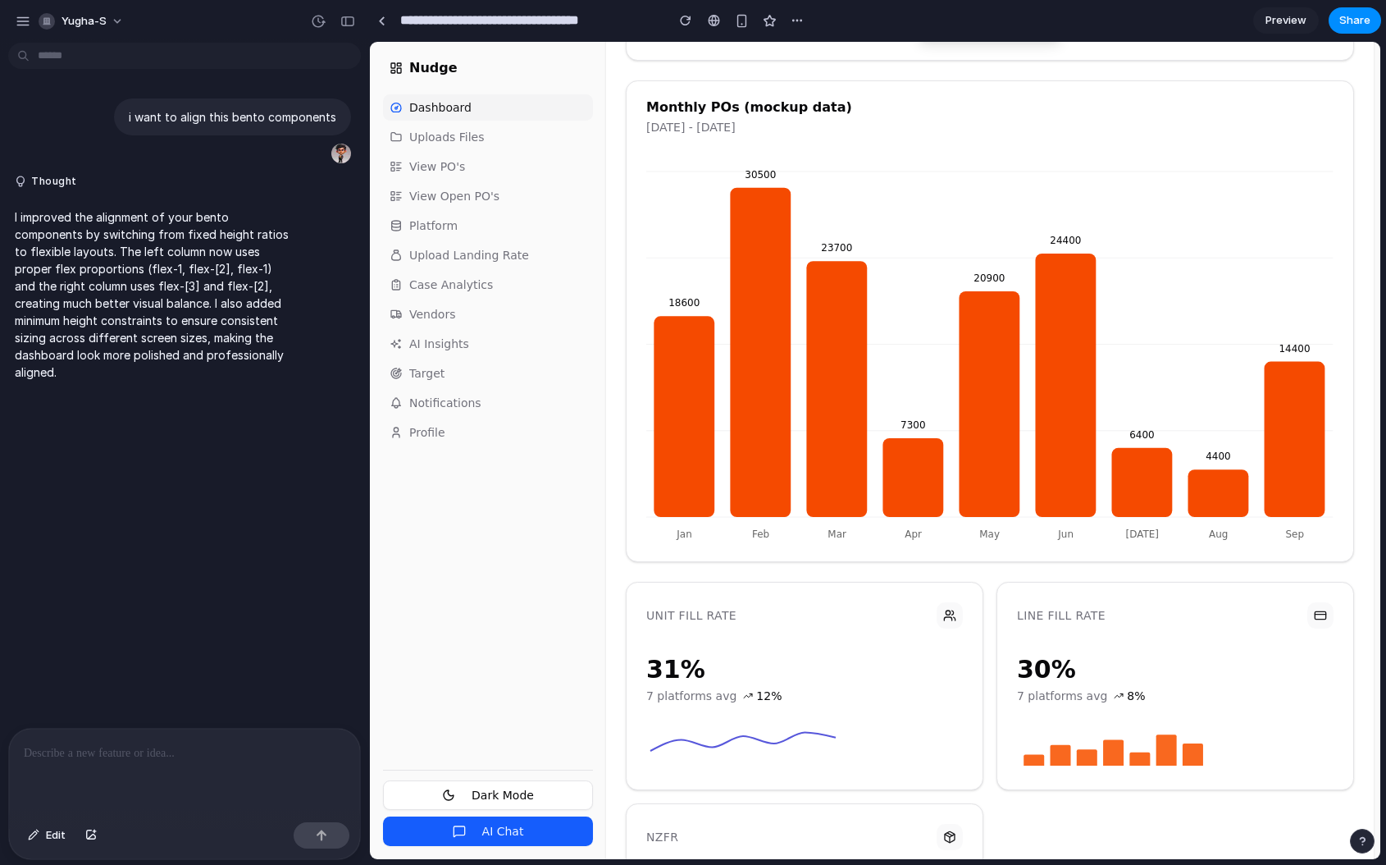
scroll to position [801, 0]
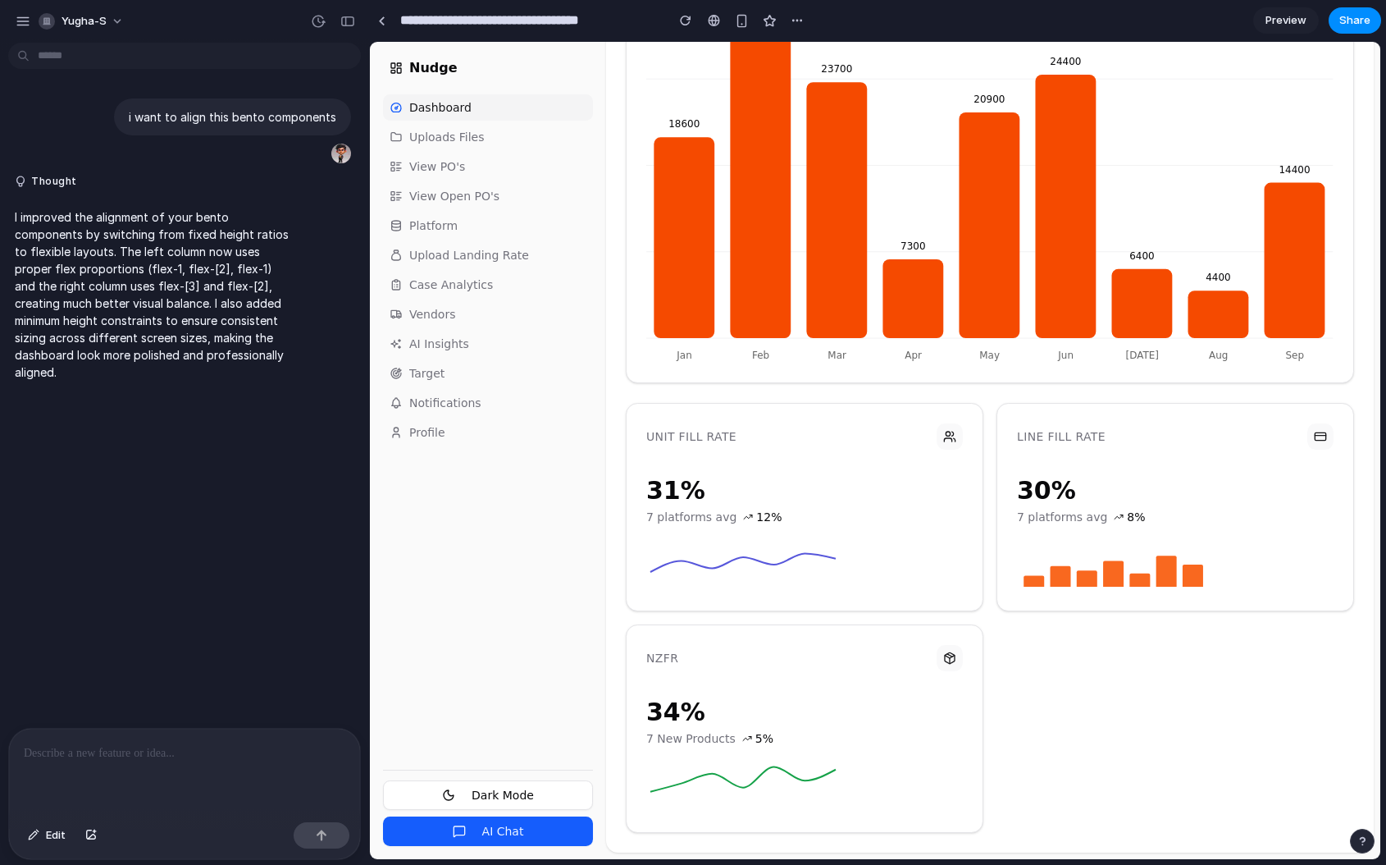
click at [815, 554] on icon at bounding box center [743, 563] width 185 height 19
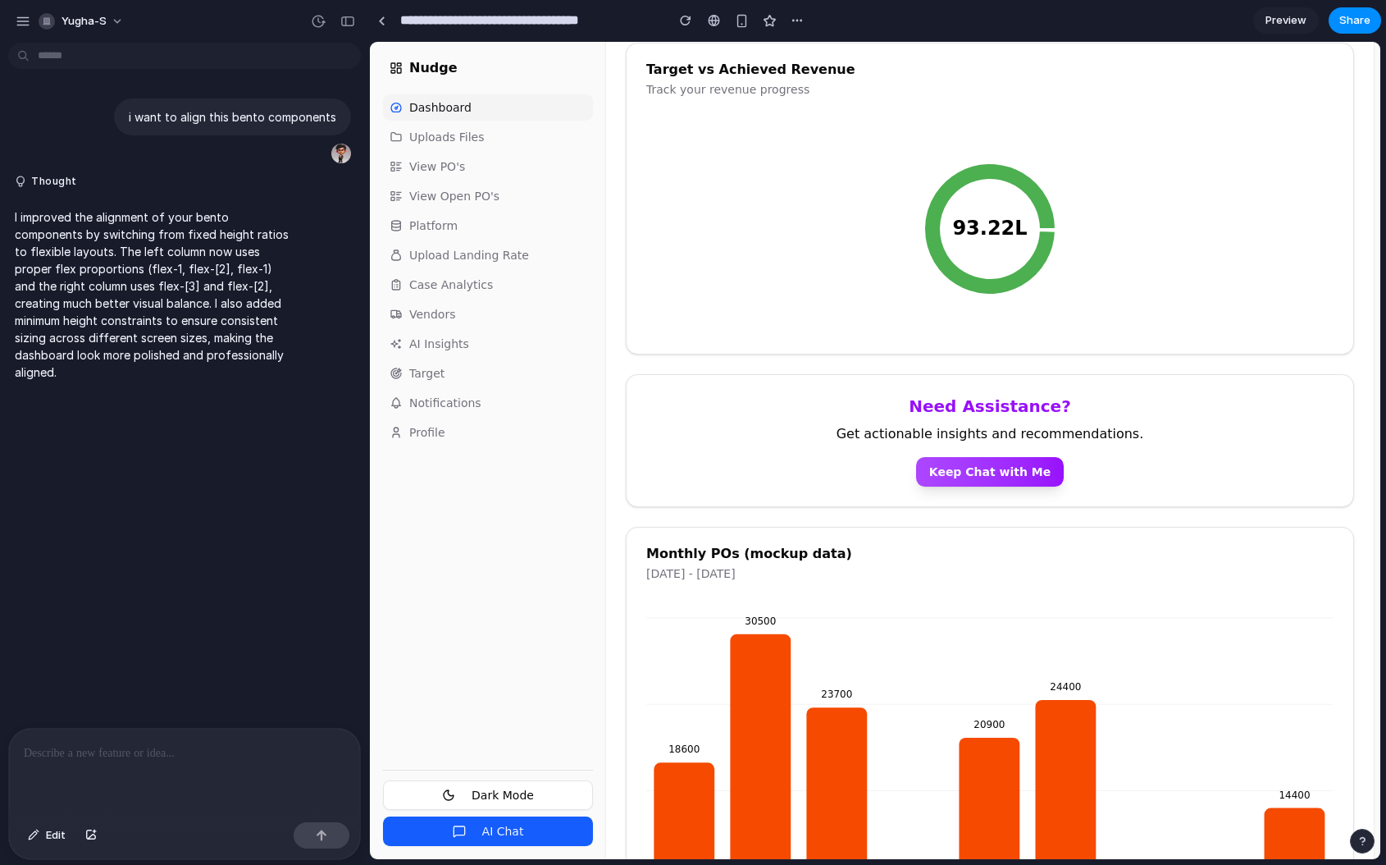
scroll to position [0, 0]
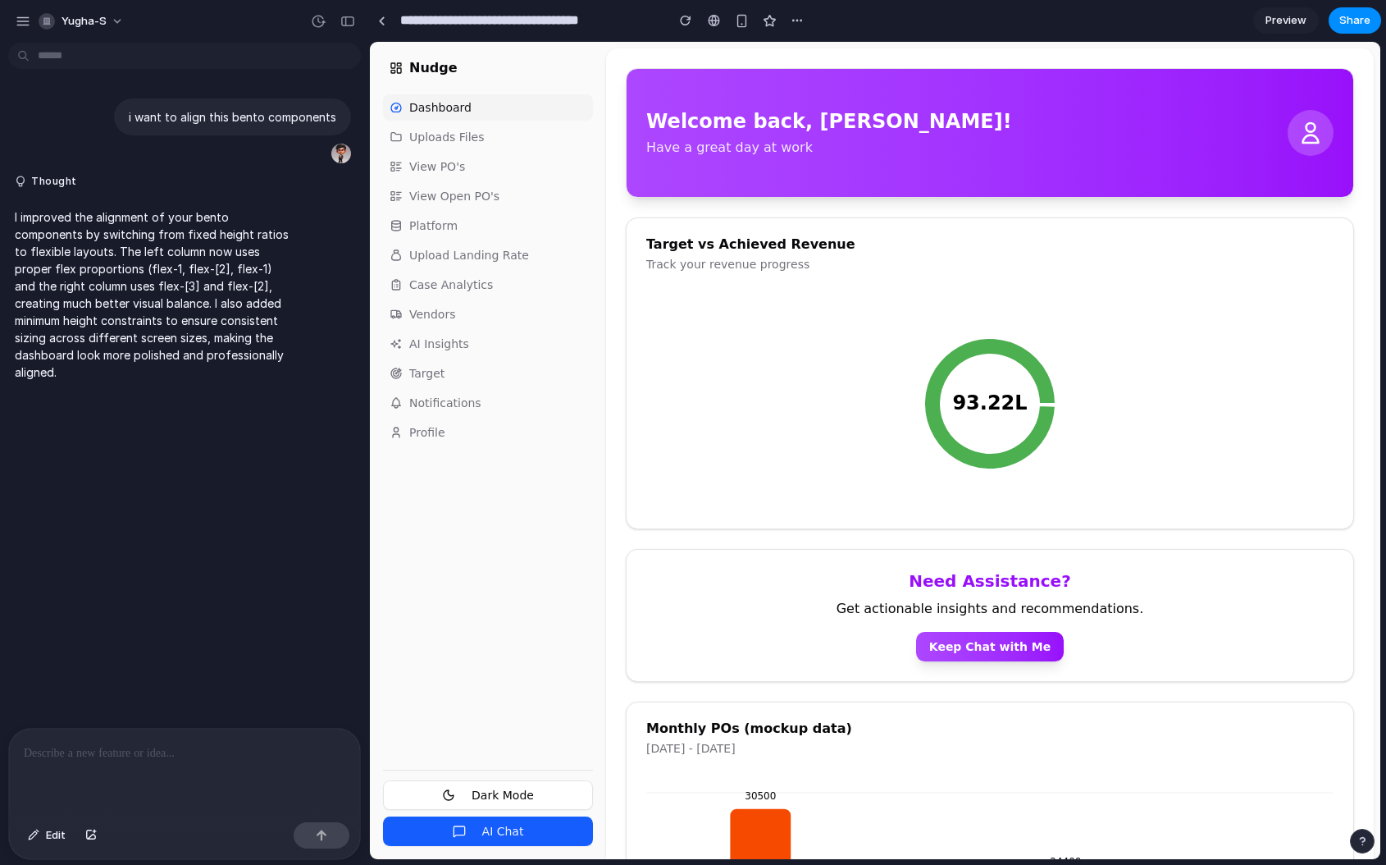
click at [180, 775] on div at bounding box center [184, 771] width 351 height 87
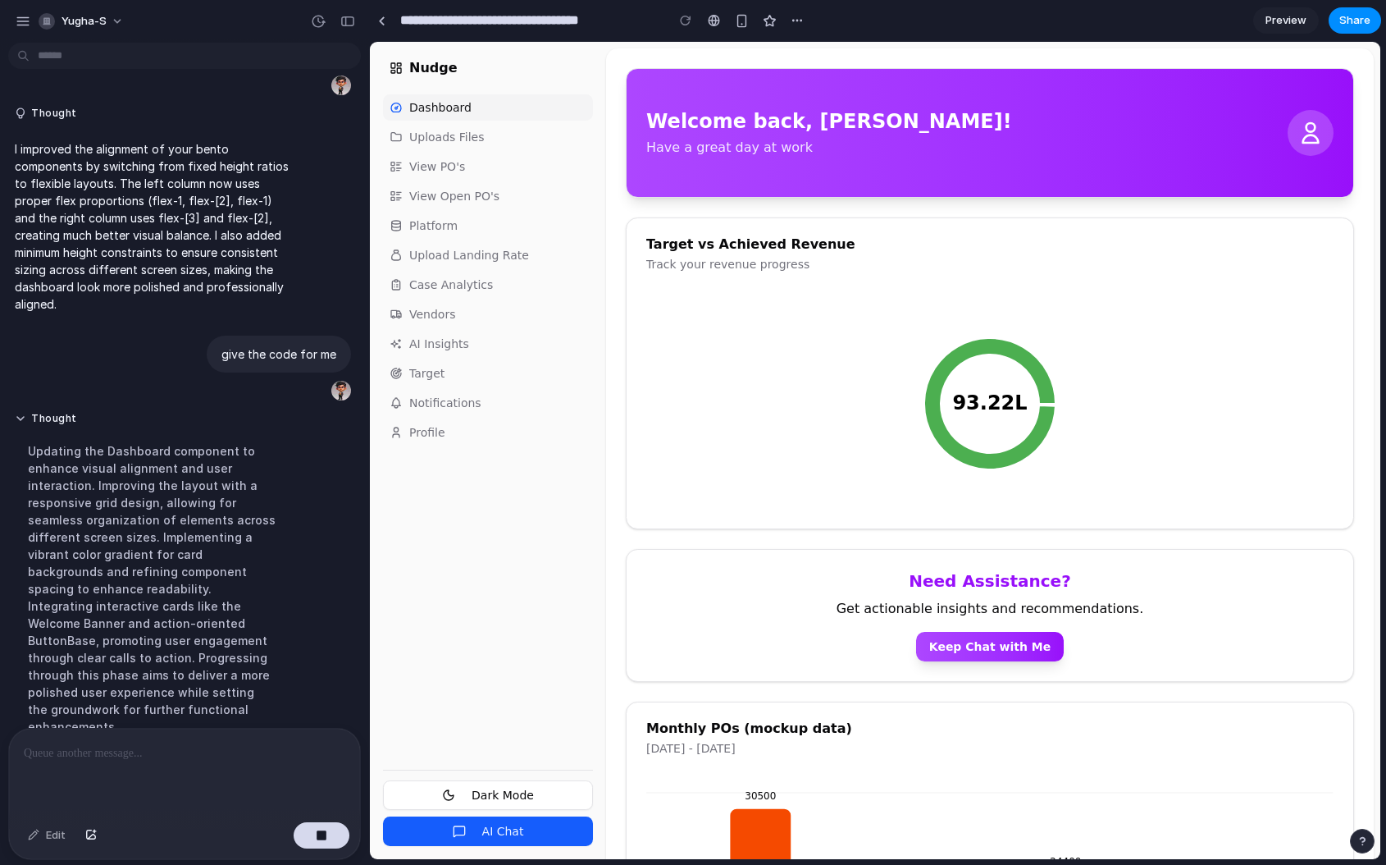
scroll to position [121, 0]
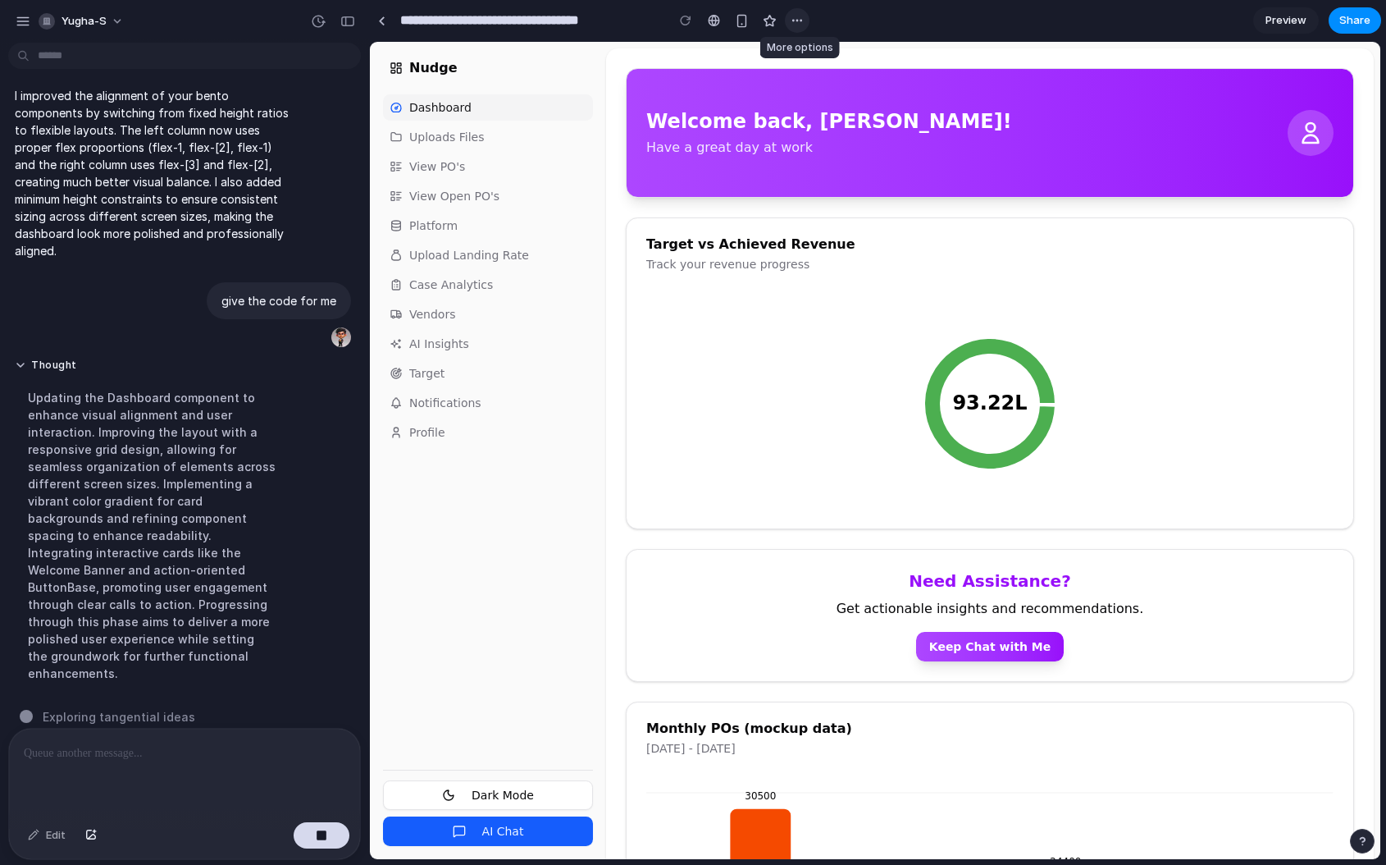
click at [798, 31] on button "button" at bounding box center [797, 20] width 25 height 25
click at [751, 116] on div "Duplicate Delete" at bounding box center [693, 432] width 1386 height 865
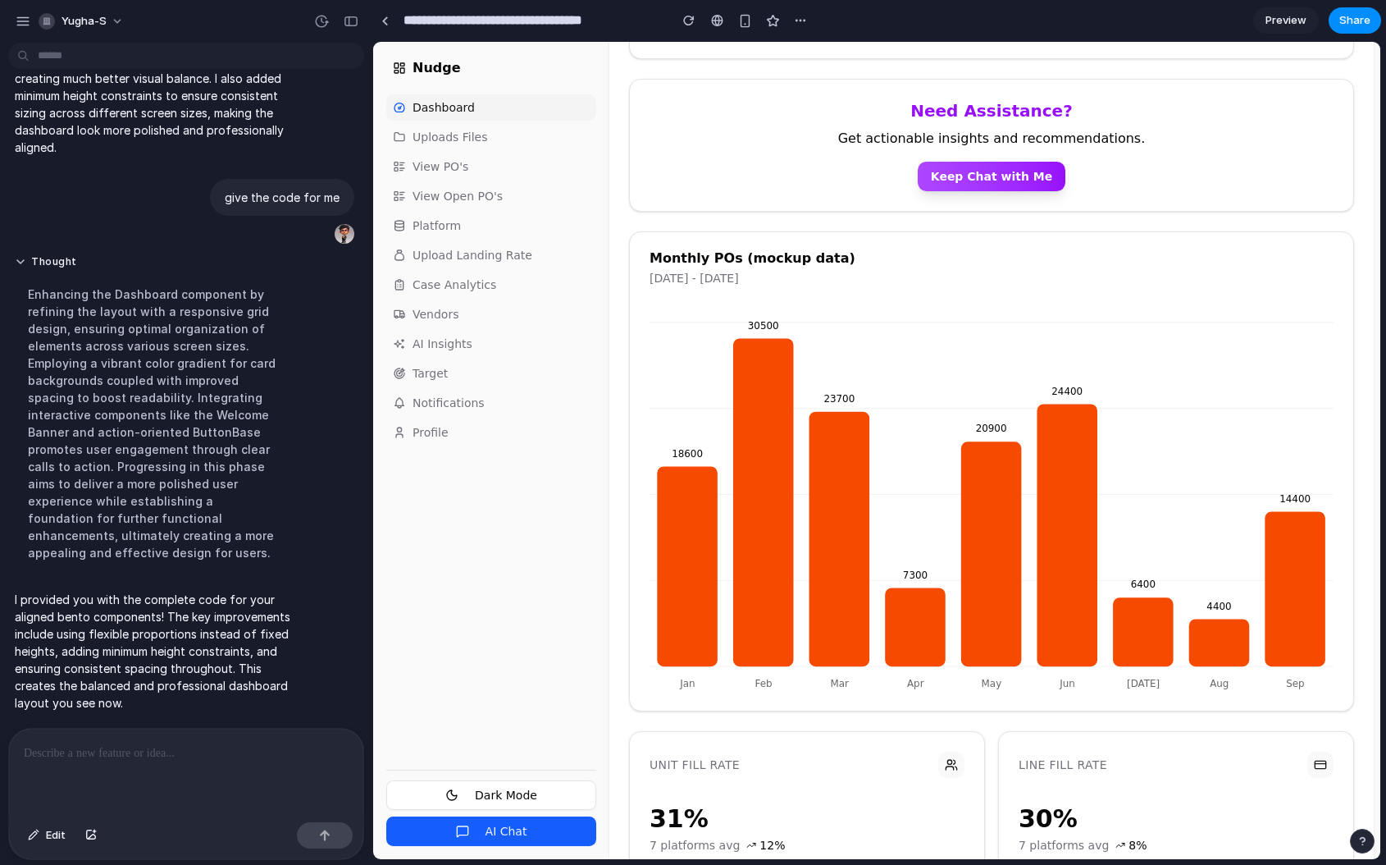
scroll to position [655, 0]
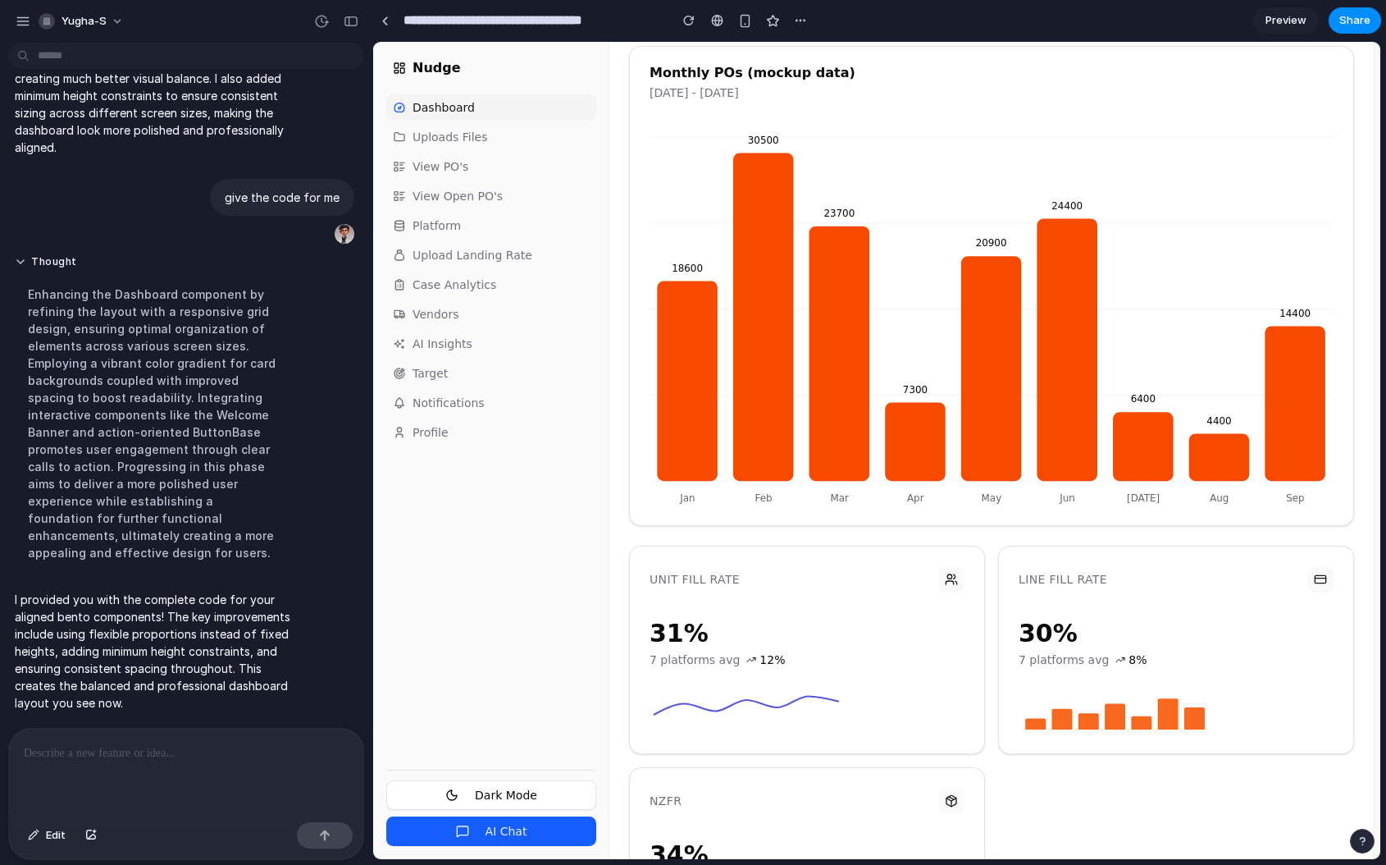
click at [573, 791] on button "Dark Mode" at bounding box center [491, 795] width 210 height 30
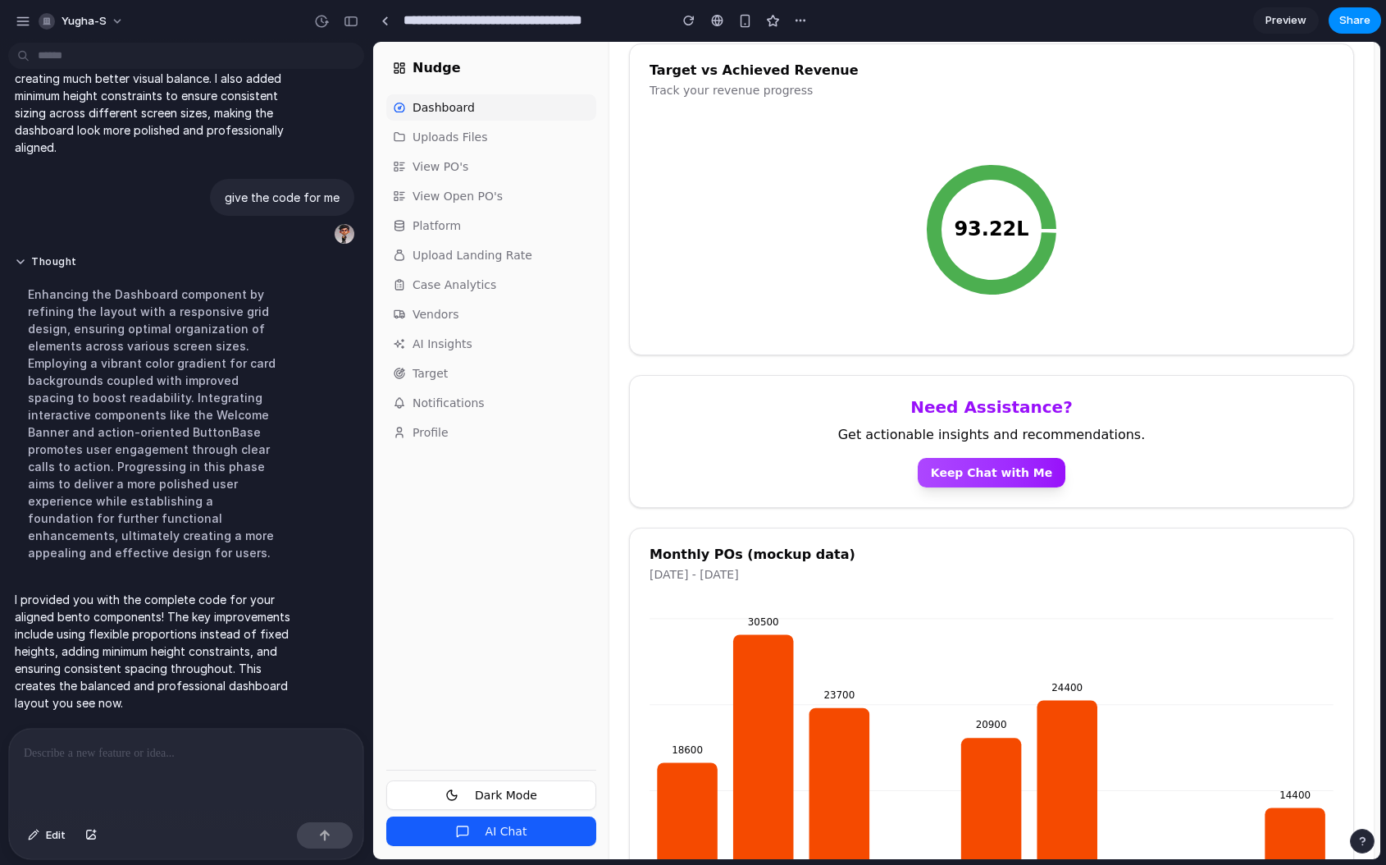
scroll to position [0, 0]
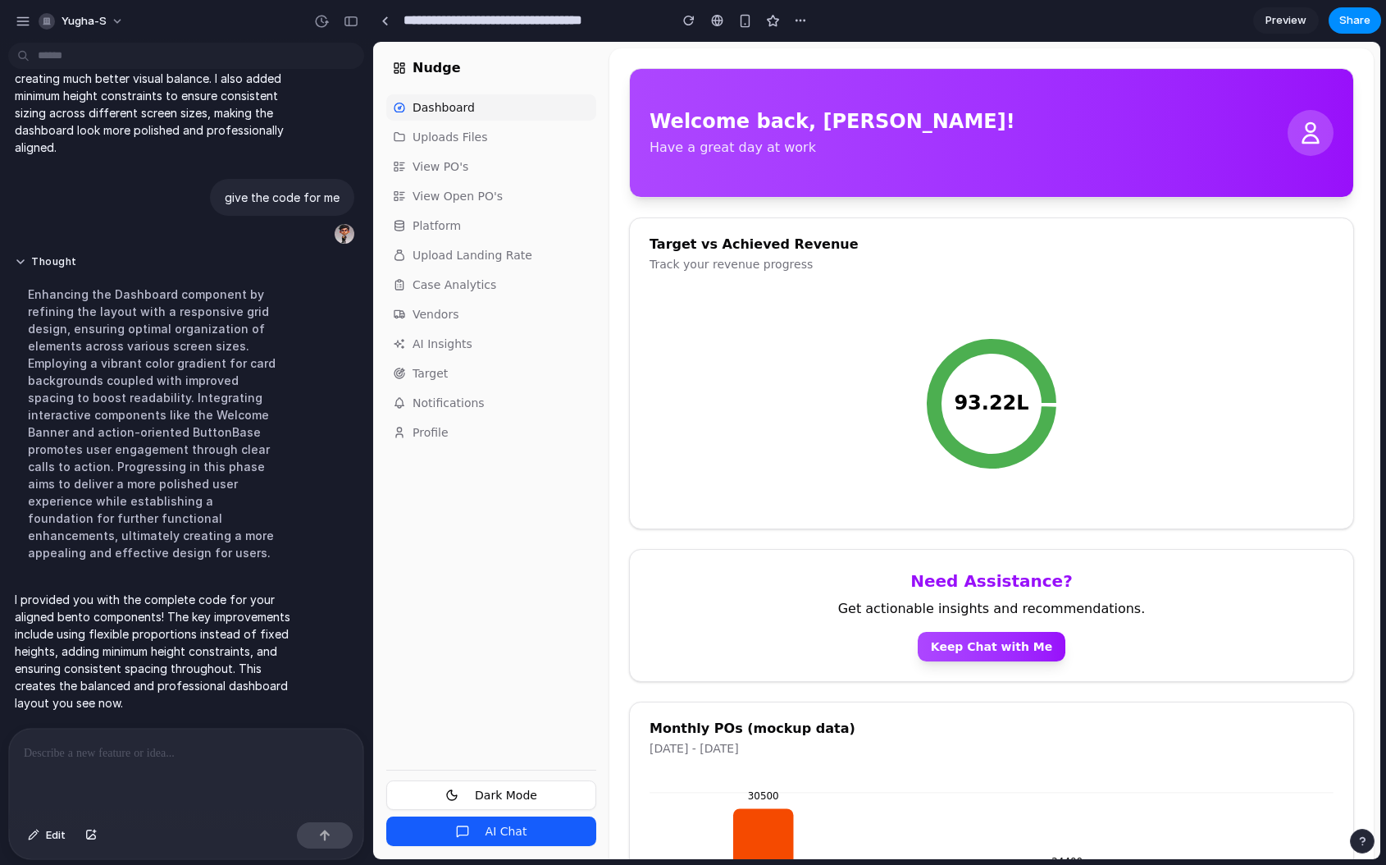
click at [1318, 138] on icon at bounding box center [1311, 133] width 26 height 26
drag, startPoint x: 851, startPoint y: 118, endPoint x: 711, endPoint y: 113, distance: 140.4
click at [711, 113] on div "Welcome back, [PERSON_NAME]! Have a great day at work" at bounding box center [992, 132] width 684 height 49
click at [711, 113] on h2 "Welcome back, [PERSON_NAME]!" at bounding box center [833, 121] width 366 height 26
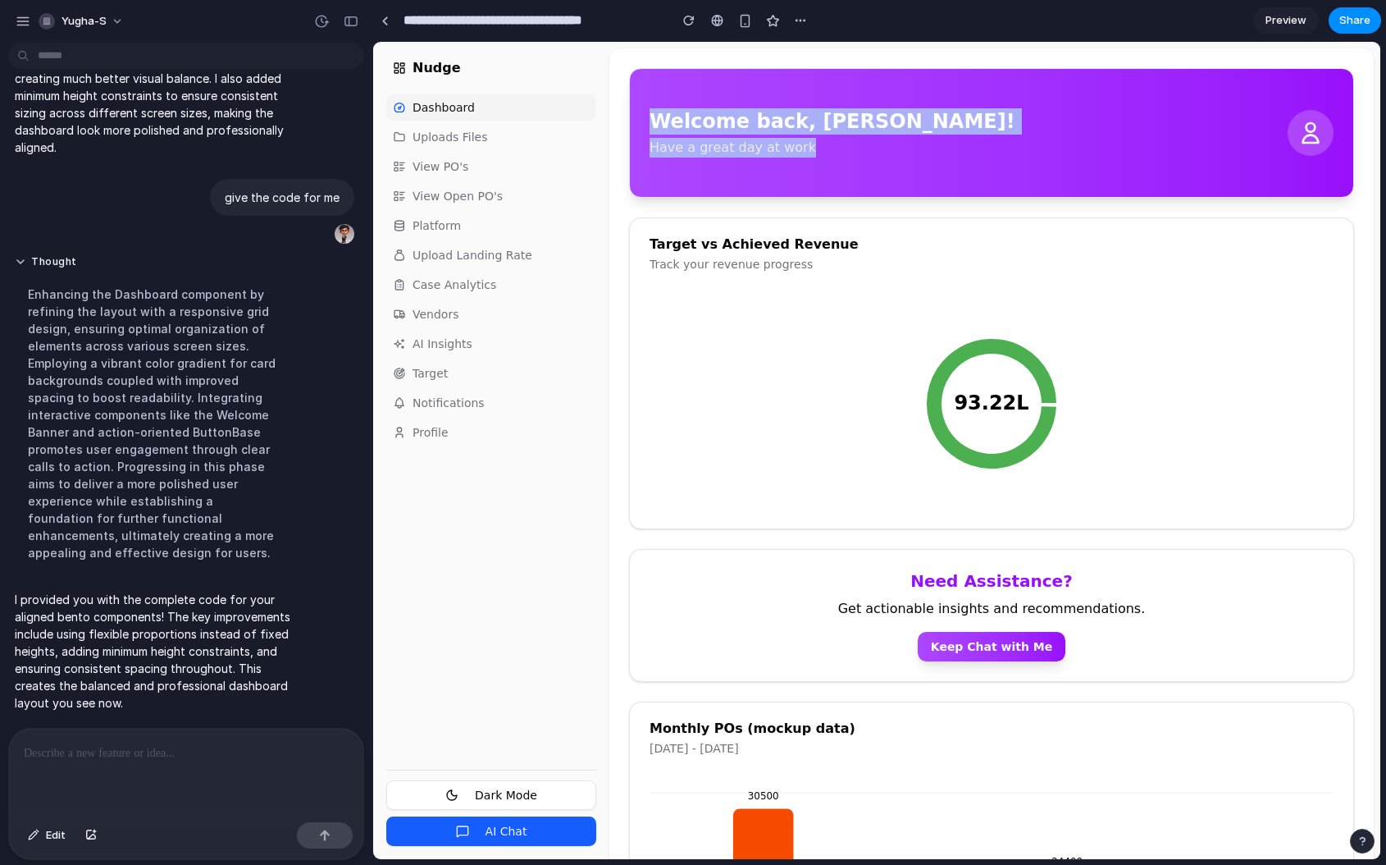
drag, startPoint x: 650, startPoint y: 120, endPoint x: 813, endPoint y: 163, distance: 168.9
click at [814, 163] on div "Welcome back, [PERSON_NAME]! Have a great day at work" at bounding box center [992, 133] width 724 height 89
click at [813, 163] on div "Welcome back, [PERSON_NAME]! Have a great day at work" at bounding box center [992, 133] width 724 height 89
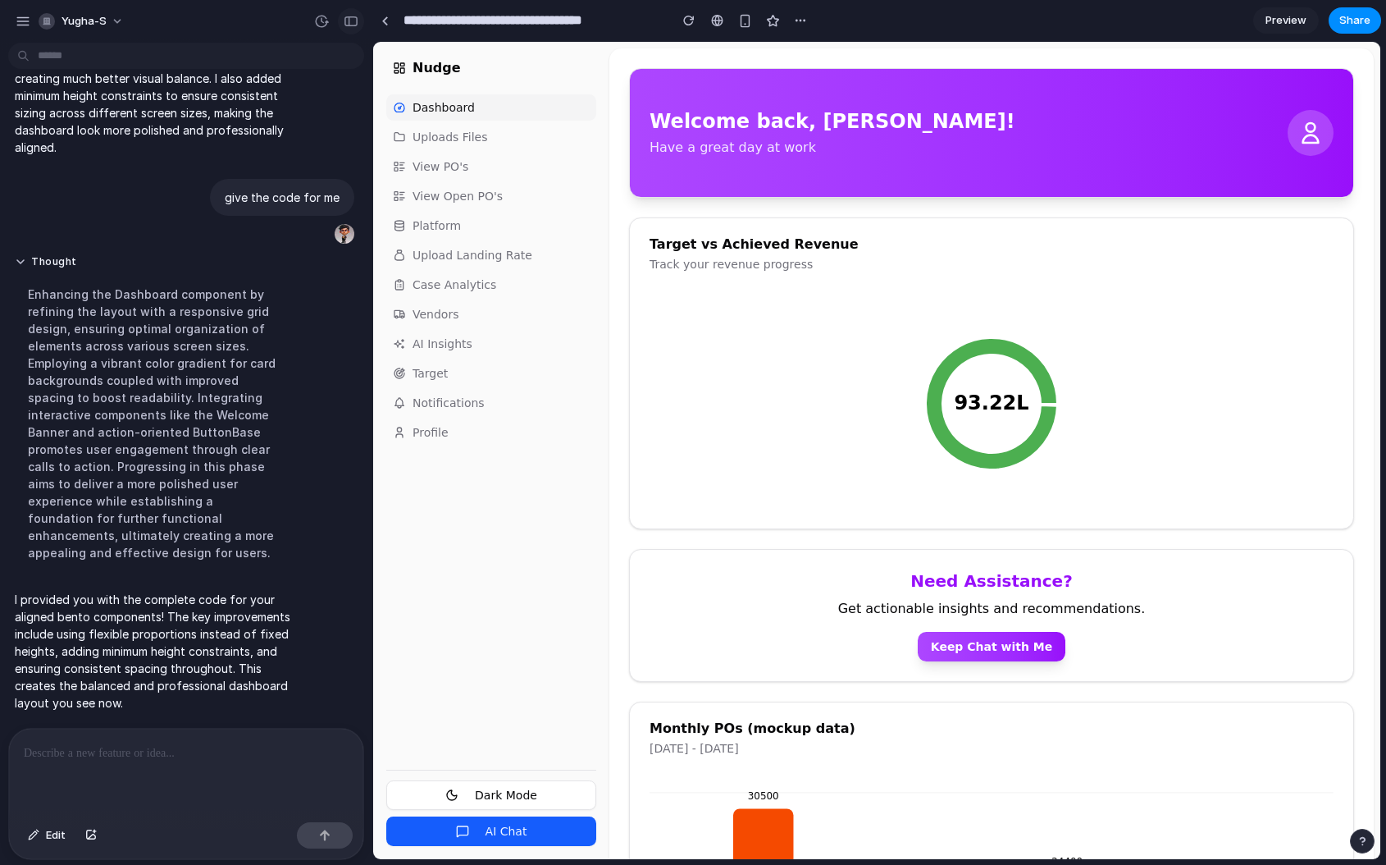
click at [351, 13] on button "button" at bounding box center [351, 21] width 26 height 26
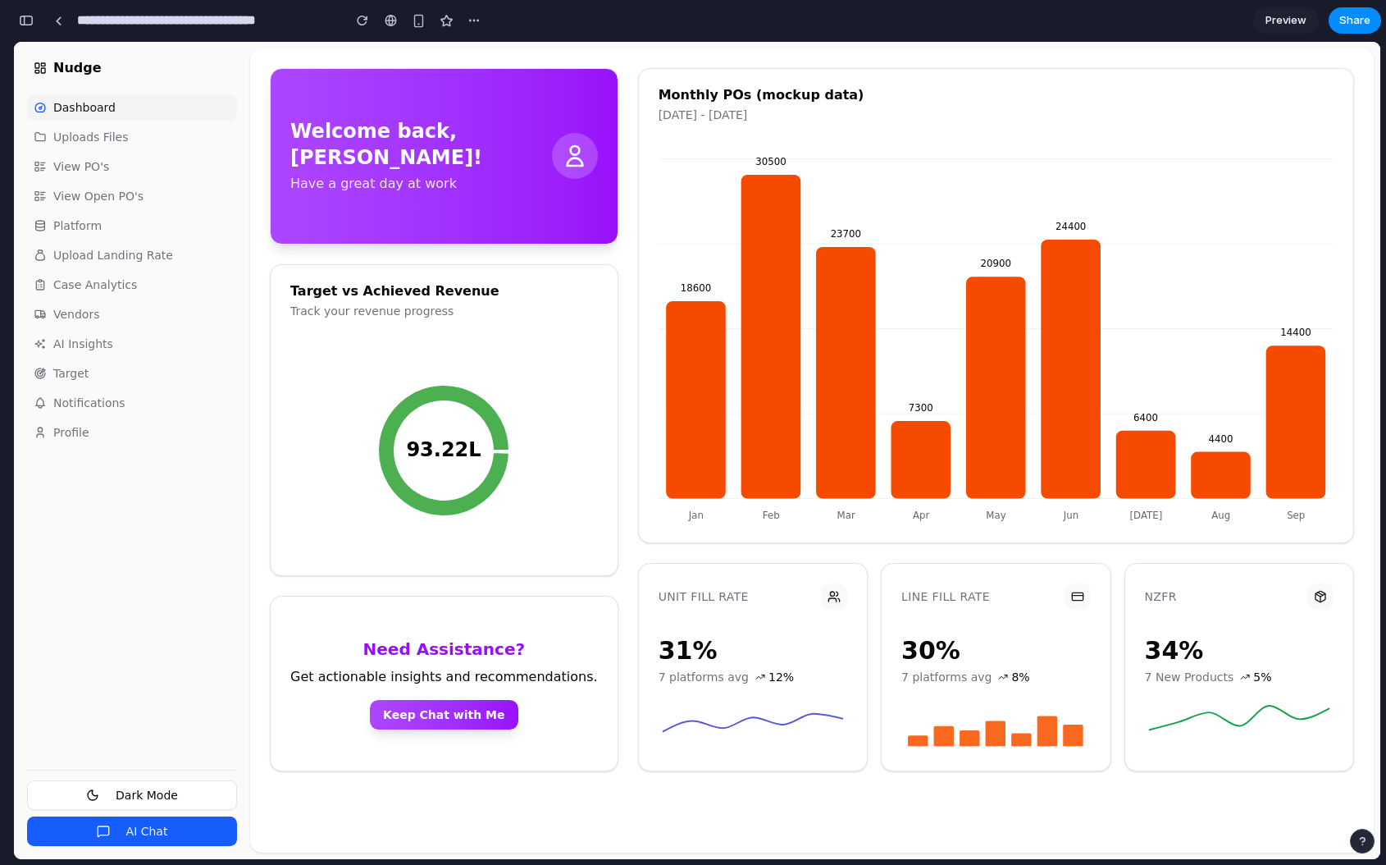
scroll to position [279, 0]
